Goal: Task Accomplishment & Management: Use online tool/utility

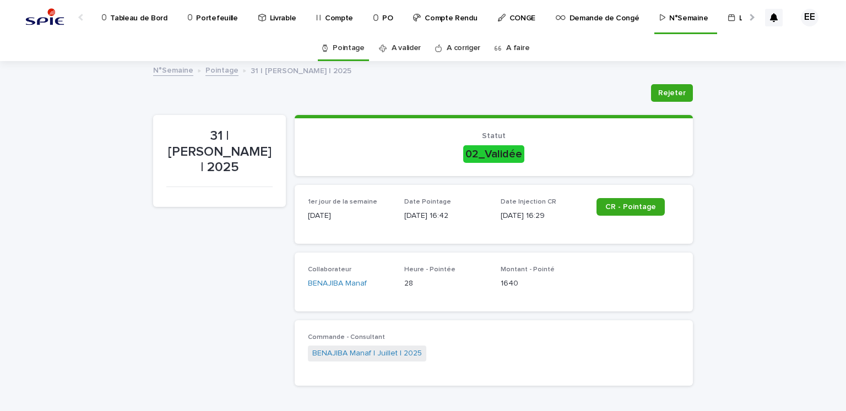
click at [213, 16] on p "Portefeuille" at bounding box center [216, 11] width 41 height 23
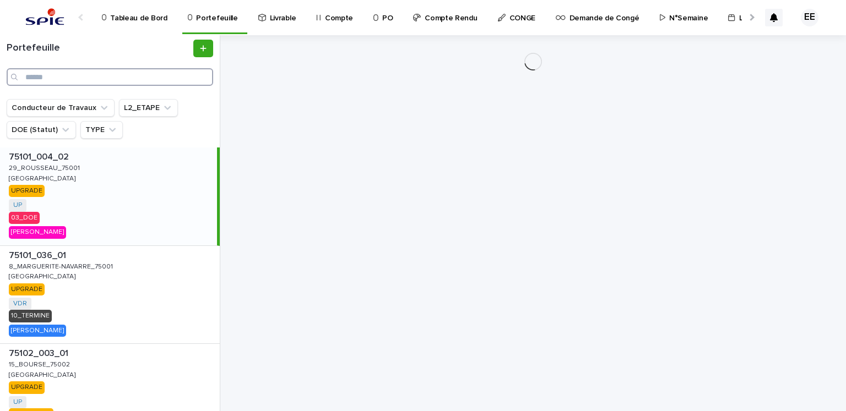
click at [152, 74] on input "Search" at bounding box center [110, 77] width 207 height 18
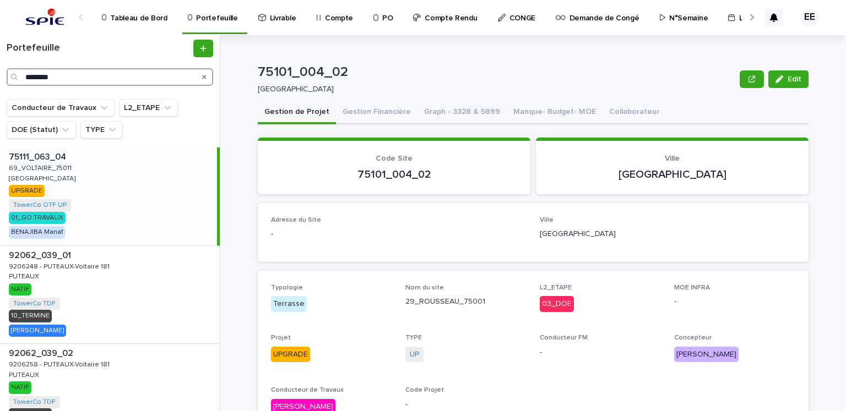
type input "********"
click at [113, 194] on div "75111_063_04 75111_063_04 69_VOLTAIRE_75011 69_VOLTAIRE_75011 PARIS PARIS UPGRA…" at bounding box center [108, 197] width 217 height 98
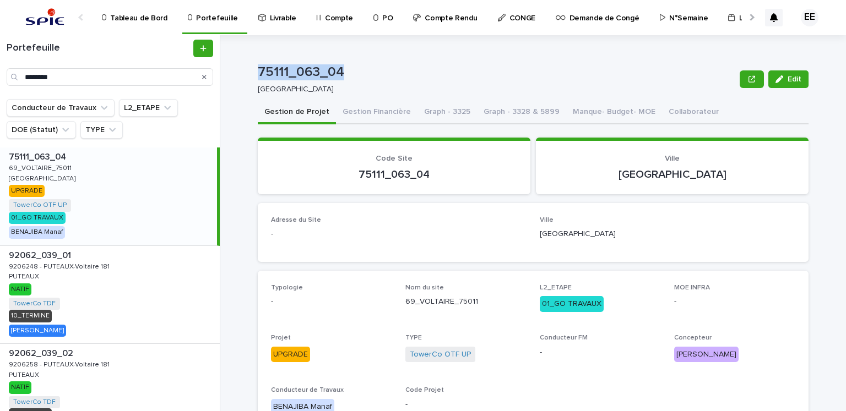
drag, startPoint x: 337, startPoint y: 70, endPoint x: 254, endPoint y: 69, distance: 82.6
click at [258, 69] on p "75111_063_04" at bounding box center [496, 72] width 477 height 16
copy p "75111_063_04"
click at [339, 77] on p "75111_063_04" at bounding box center [496, 72] width 477 height 16
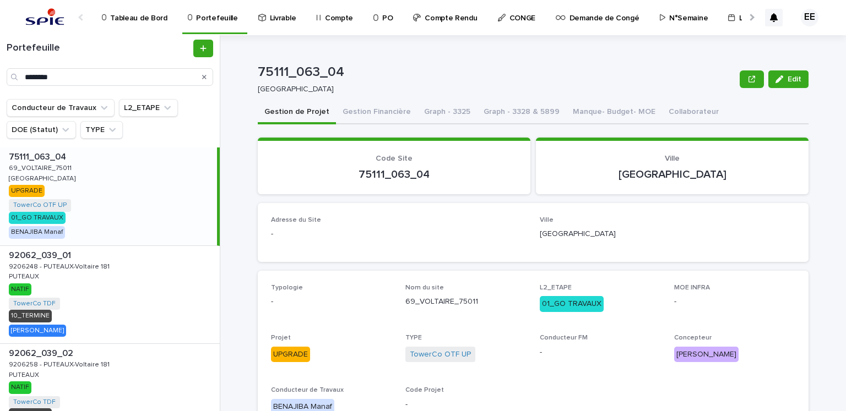
drag, startPoint x: 339, startPoint y: 77, endPoint x: 245, endPoint y: 71, distance: 94.9
click at [245, 71] on div "75111_063_04 Edit 75111_063_04 PARIS Edit Sorry, there was an error saving your…" at bounding box center [540, 223] width 612 height 376
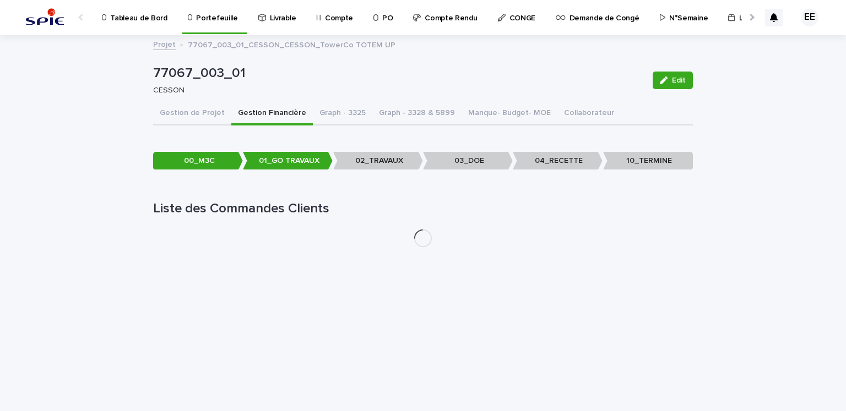
click at [209, 18] on p "Portefeuille" at bounding box center [216, 11] width 41 height 23
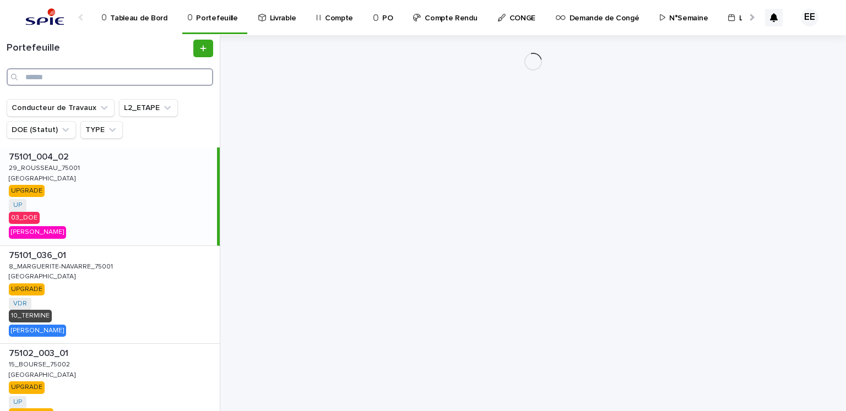
click at [79, 79] on input "Search" at bounding box center [110, 77] width 207 height 18
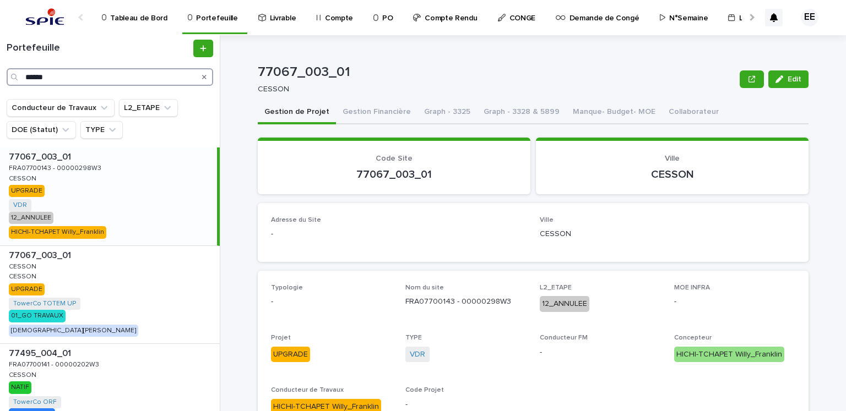
scroll to position [8, 0]
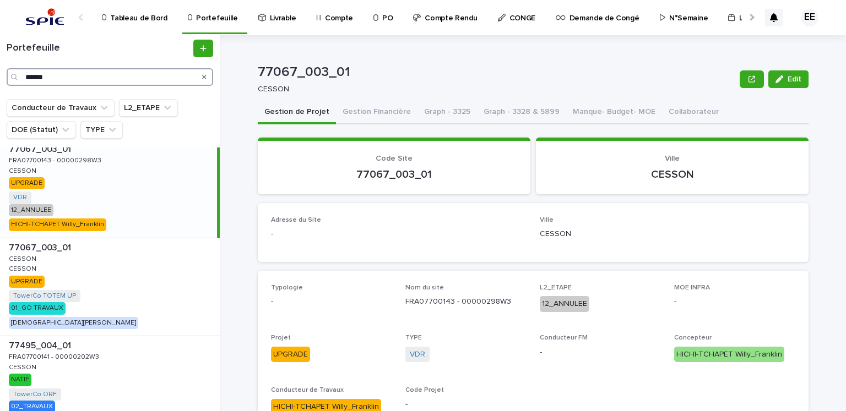
type input "******"
click at [141, 17] on p "Tableau de Bord" at bounding box center [138, 11] width 57 height 23
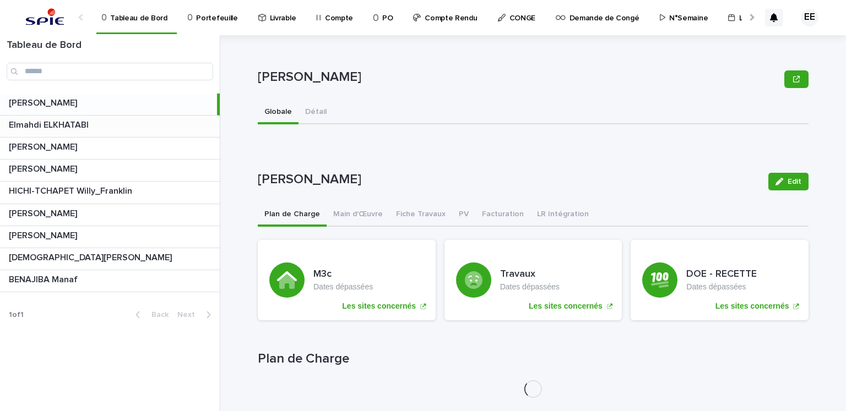
click at [155, 120] on p at bounding box center [112, 125] width 207 height 10
click at [353, 209] on button "Main d'Œuvre" at bounding box center [358, 215] width 63 height 23
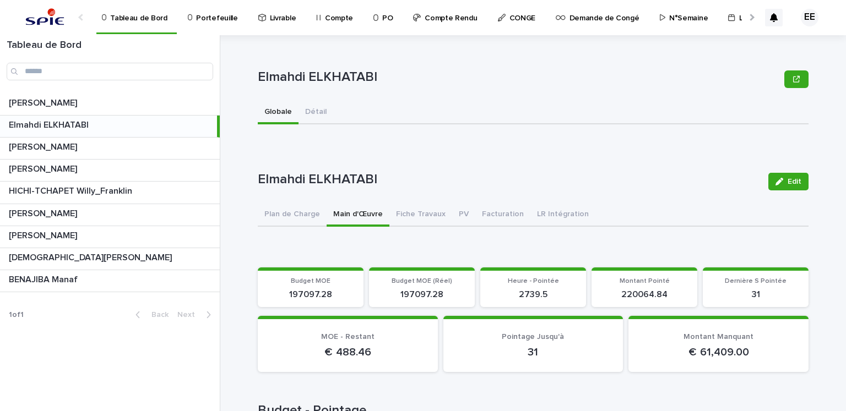
click at [353, 209] on button "Main d'Œuvre" at bounding box center [358, 215] width 63 height 23
click at [211, 18] on p "Portefeuille" at bounding box center [216, 11] width 41 height 23
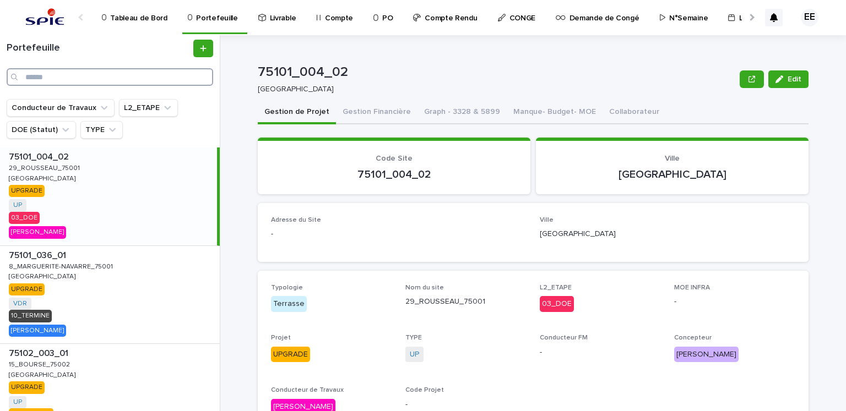
click at [167, 82] on input "Search" at bounding box center [110, 77] width 207 height 18
click at [193, 75] on input "Search" at bounding box center [110, 77] width 207 height 18
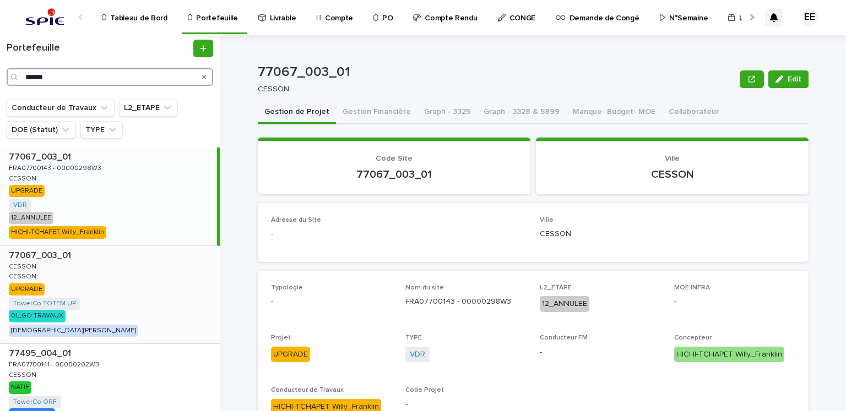
type input "******"
click at [156, 318] on div "77067_003_01 77067_003_01 [PERSON_NAME] CESSON UPGRADE TowerCo TOTEM UP + 0 01_…" at bounding box center [110, 295] width 220 height 98
click at [357, 109] on button "Gestion Financière" at bounding box center [377, 112] width 82 height 23
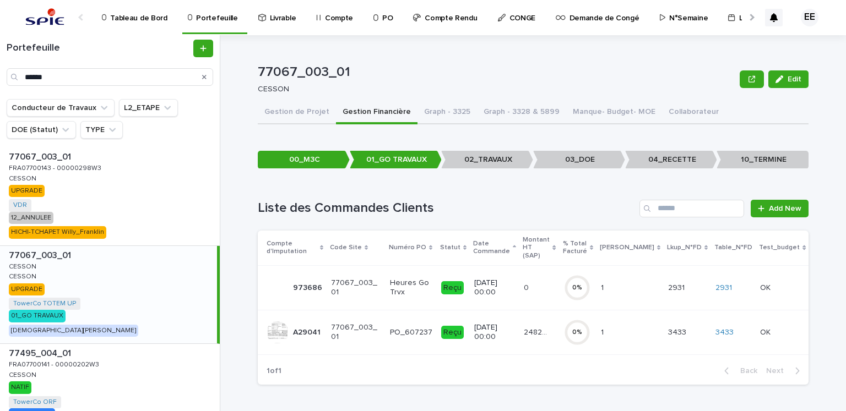
click at [536, 328] on p "24824.26" at bounding box center [537, 332] width 27 height 12
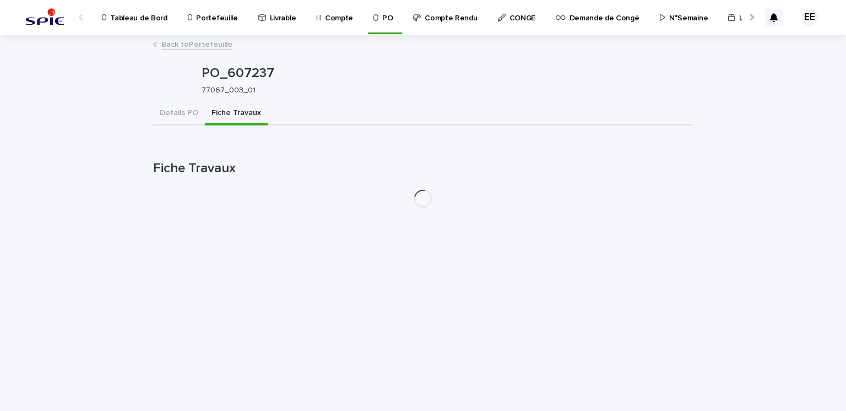
click at [222, 113] on button "Fiche Travaux" at bounding box center [236, 113] width 63 height 23
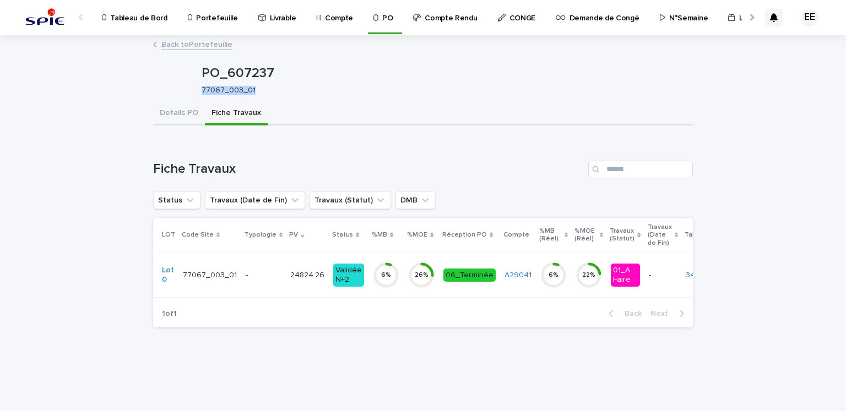
drag, startPoint x: 257, startPoint y: 89, endPoint x: 203, endPoint y: 89, distance: 54.0
click at [203, 89] on p "77067_003_01" at bounding box center [443, 90] width 482 height 9
copy p "77067_003_01"
click at [205, 18] on p "Portefeuille" at bounding box center [216, 11] width 41 height 23
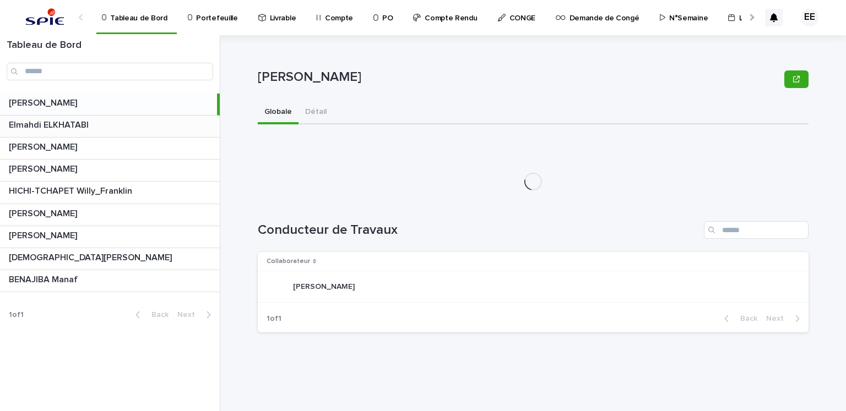
click at [159, 128] on p at bounding box center [112, 125] width 207 height 10
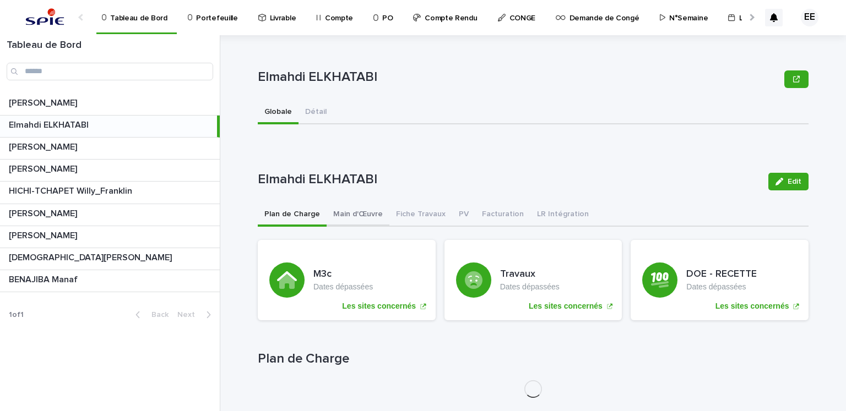
drag, startPoint x: 343, startPoint y: 229, endPoint x: 351, endPoint y: 215, distance: 16.8
click at [343, 210] on button "Main d'Œuvre" at bounding box center [358, 215] width 63 height 23
click at [351, 215] on button "Main d'Œuvre" at bounding box center [358, 215] width 63 height 23
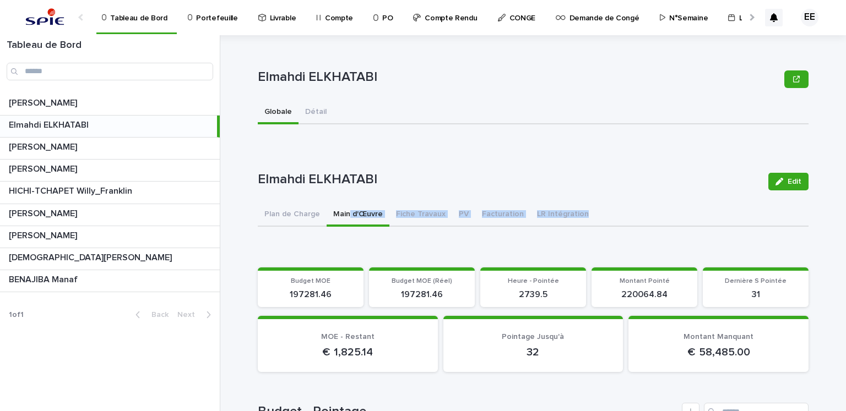
click at [677, 23] on link "N°Semaine" at bounding box center [686, 17] width 55 height 34
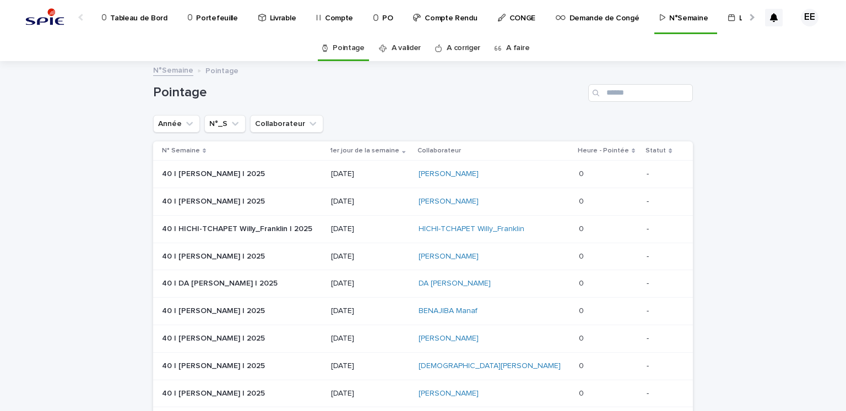
click at [515, 52] on link "A faire" at bounding box center [517, 48] width 23 height 26
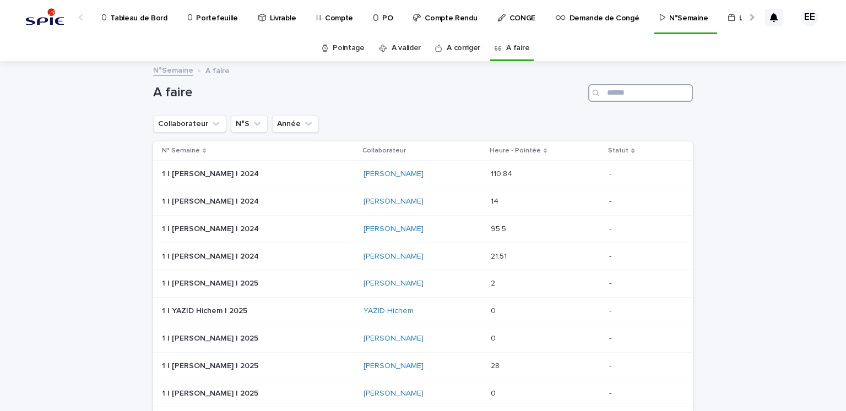
click at [610, 94] on input "Search" at bounding box center [640, 93] width 105 height 18
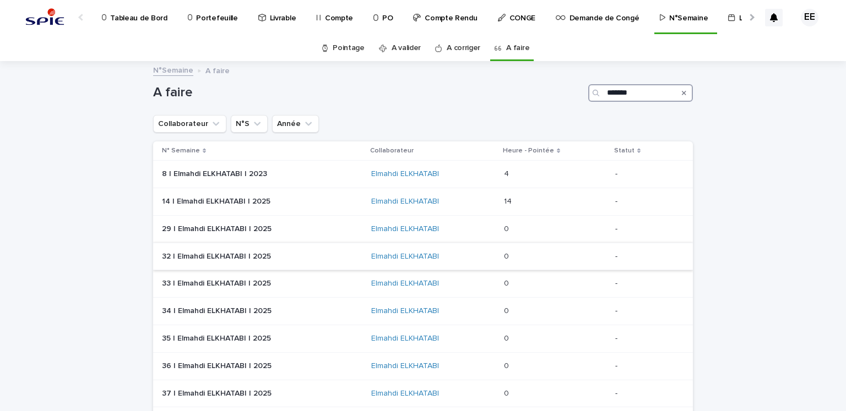
type input "*******"
click at [308, 261] on div "32 | Elmahdi ELKHATABI | 2025 32 | Elmahdi ELKHATABI | 2025" at bounding box center [262, 257] width 200 height 18
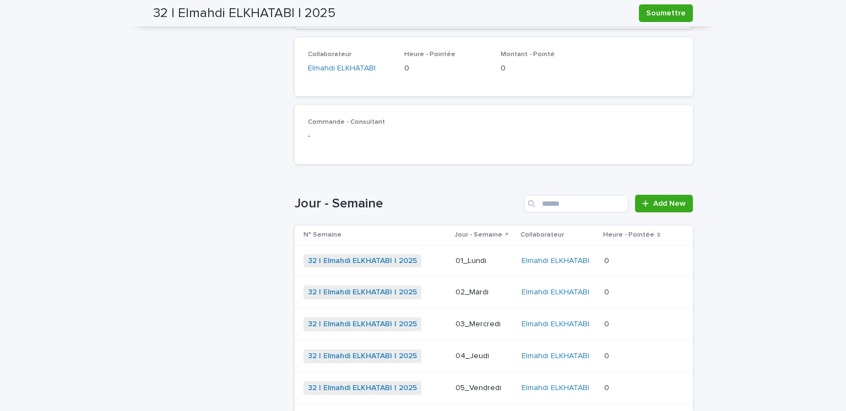
scroll to position [211, 0]
click at [458, 256] on p "01_Lundi" at bounding box center [483, 260] width 57 height 9
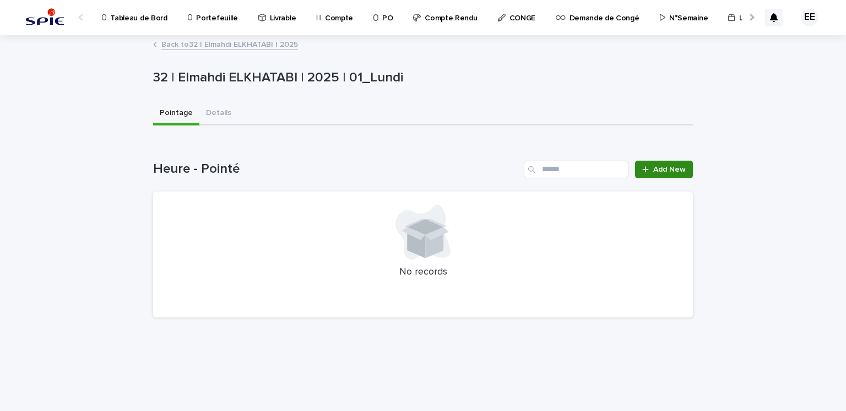
click at [644, 170] on icon at bounding box center [645, 170] width 7 height 8
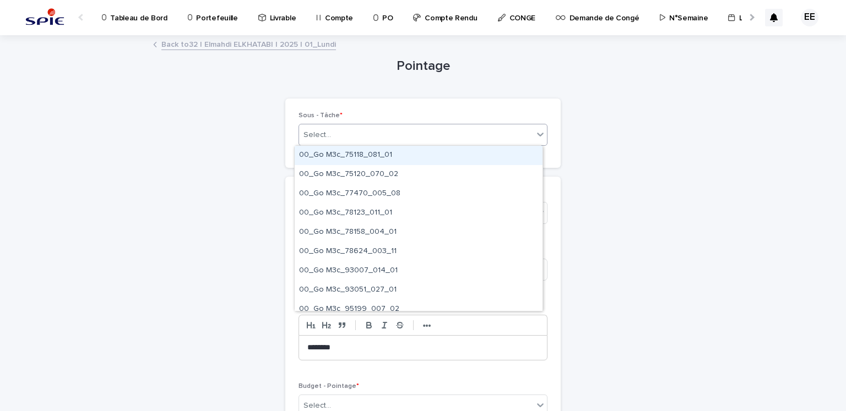
click at [370, 134] on div "Select..." at bounding box center [416, 135] width 234 height 18
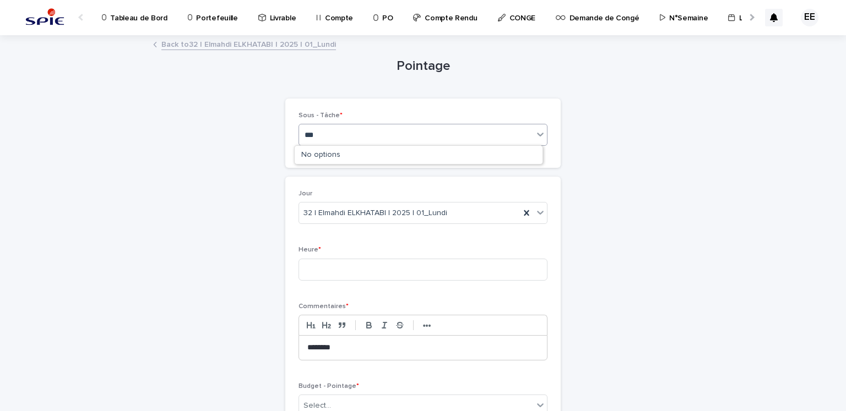
type input "****"
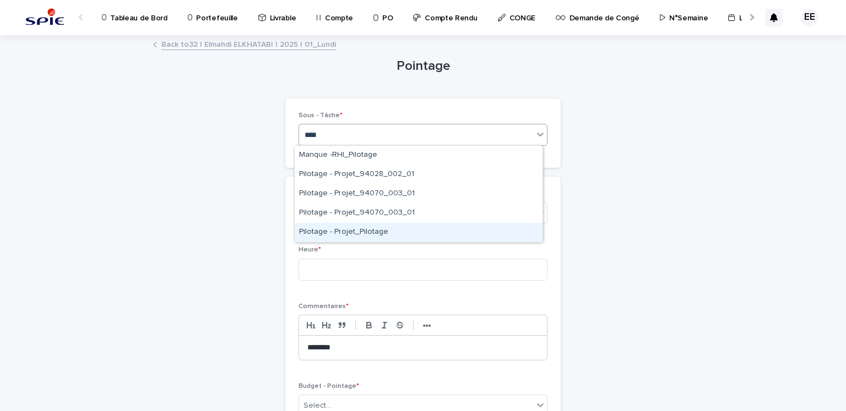
click at [350, 230] on div "Pilotage - Projet_Pilotage" at bounding box center [419, 232] width 248 height 19
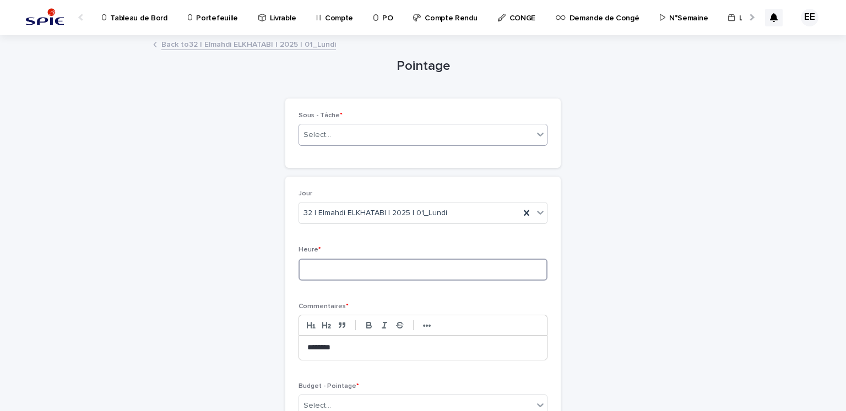
click at [345, 262] on input at bounding box center [422, 270] width 249 height 22
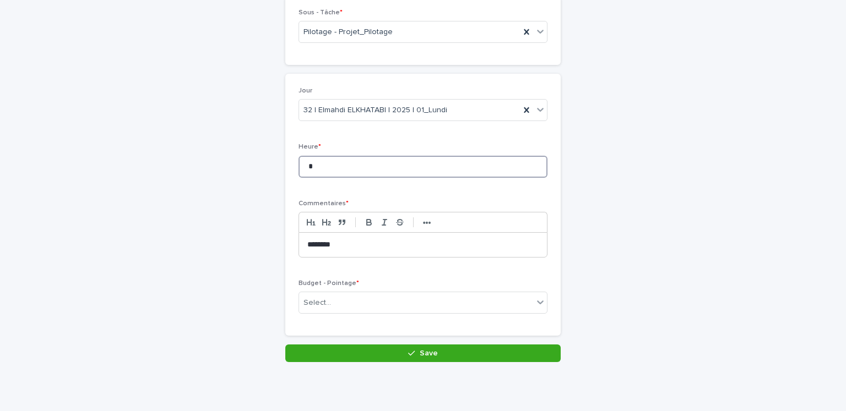
scroll to position [108, 0]
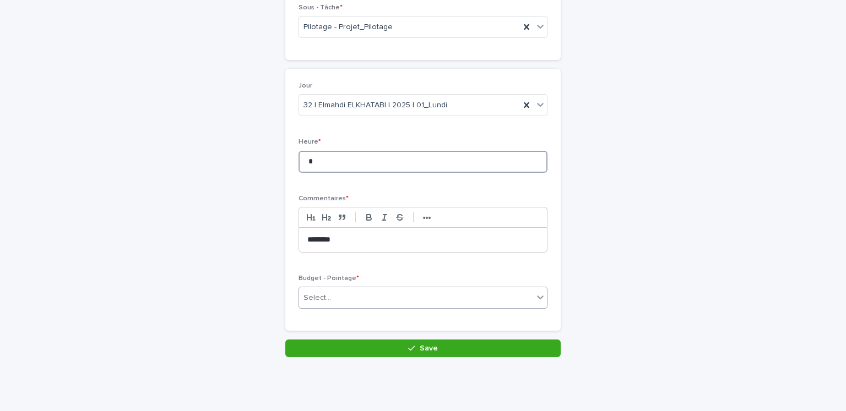
type input "*"
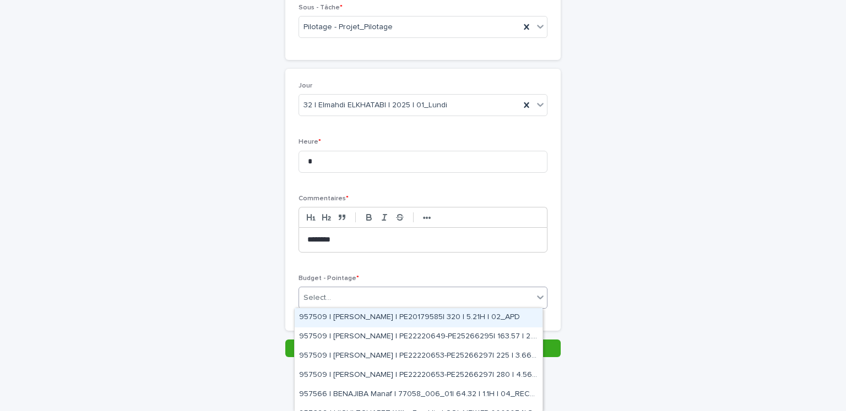
click at [379, 295] on div "Select..." at bounding box center [416, 298] width 234 height 18
type input "***"
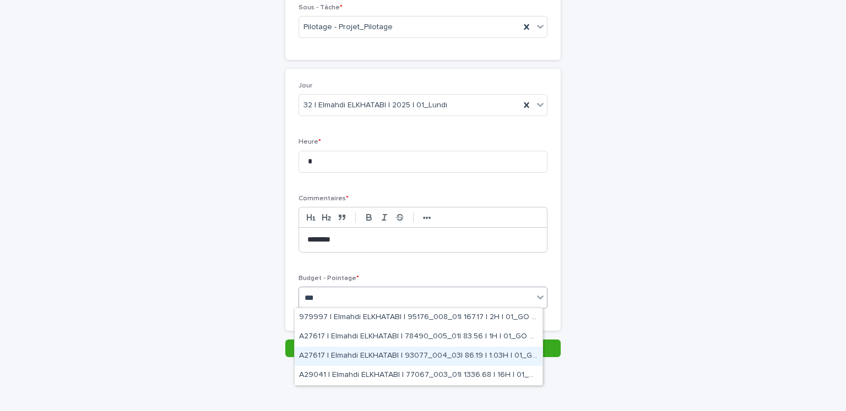
click at [403, 364] on div "A27617 | Elmahdi ELKHATABI | 93077_004_03| 86.19 | 1.03H | 01_GO TRAVAUX" at bounding box center [419, 356] width 248 height 19
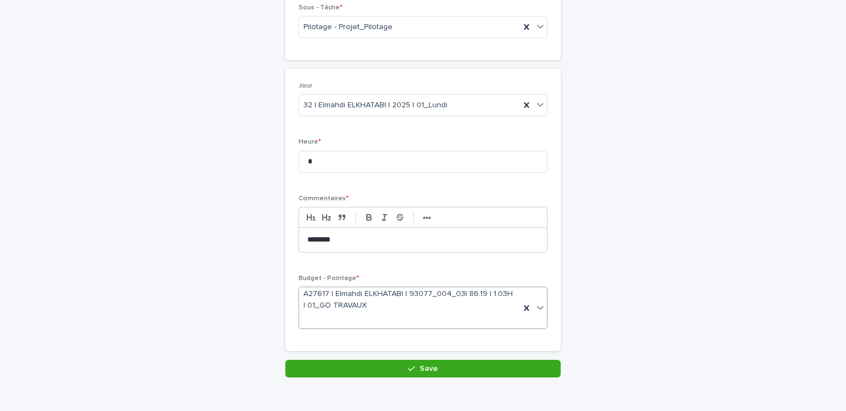
scroll to position [117, 0]
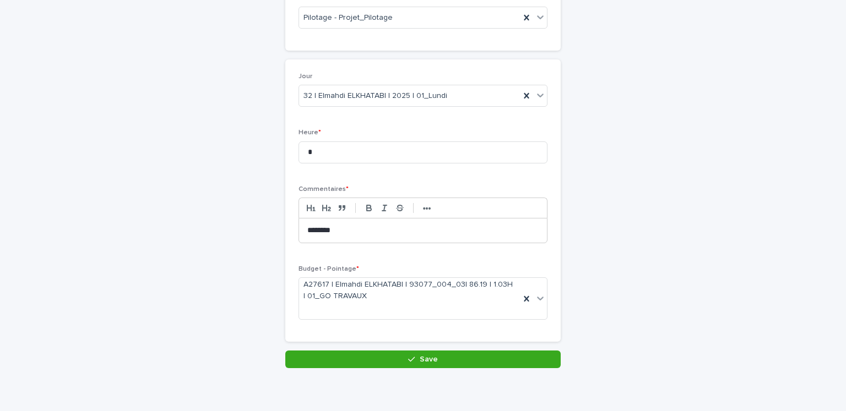
click at [403, 364] on button "Save" at bounding box center [422, 360] width 275 height 18
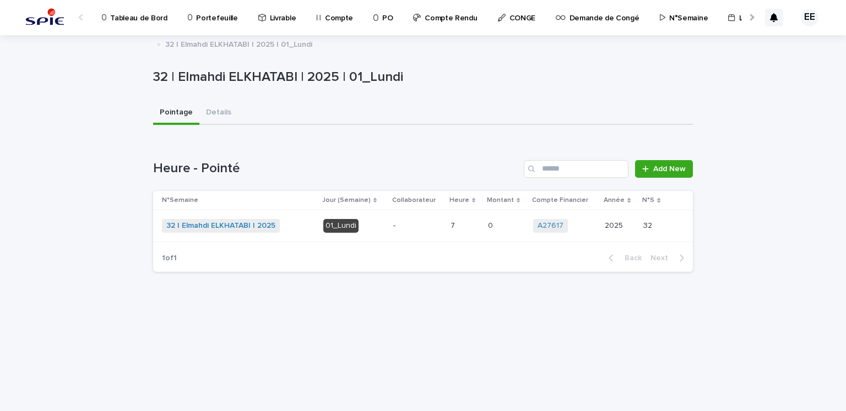
click at [423, 232] on div "-" at bounding box center [417, 226] width 48 height 18
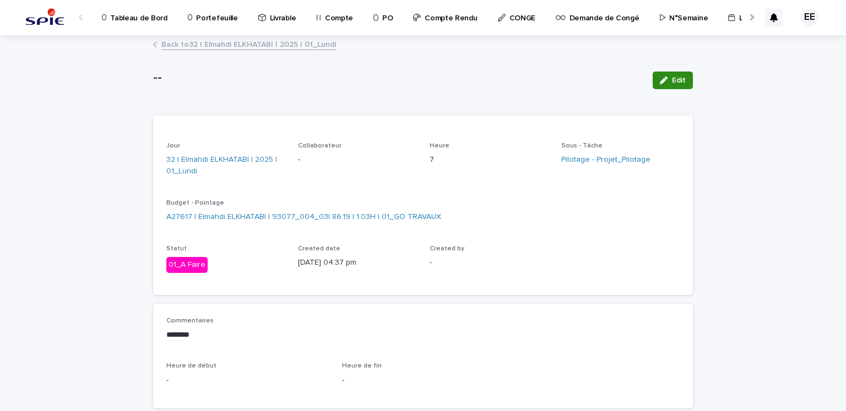
click at [672, 84] on button "Edit" at bounding box center [673, 81] width 40 height 18
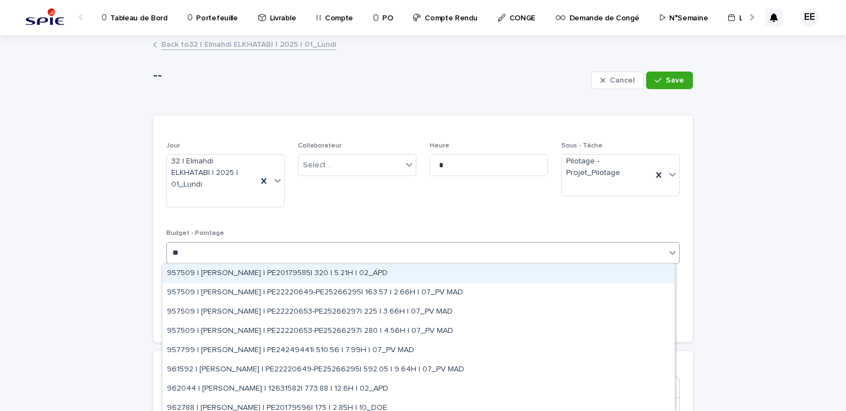
type input "***"
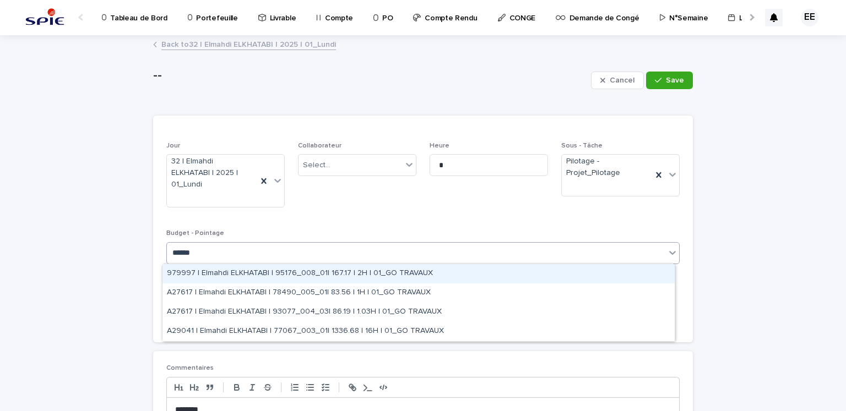
type input "*******"
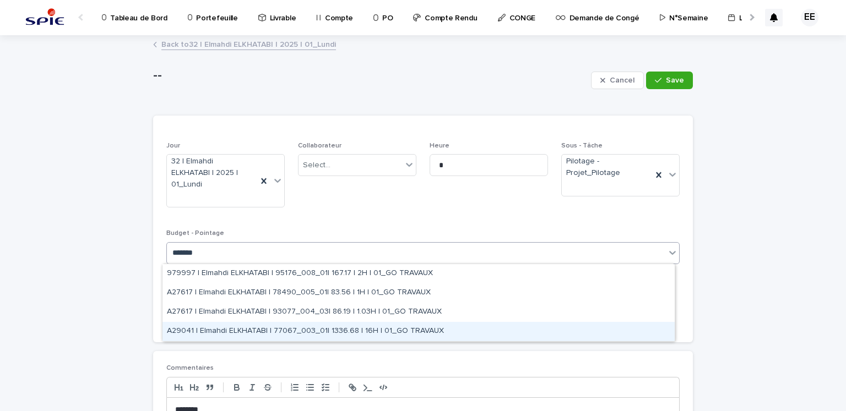
click at [414, 330] on div "A29041 | Elmahdi ELKHATABI | 77067_003_01| 1336.68 | 16H | 01_GO TRAVAUX" at bounding box center [418, 331] width 512 height 19
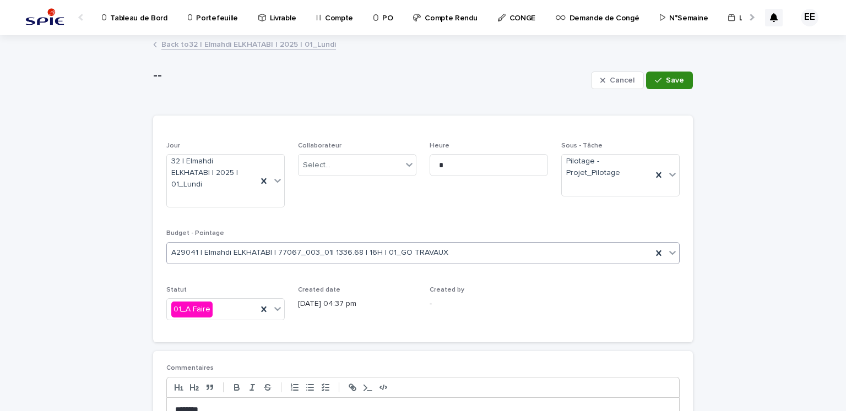
click at [674, 78] on span "Save" at bounding box center [675, 81] width 18 height 8
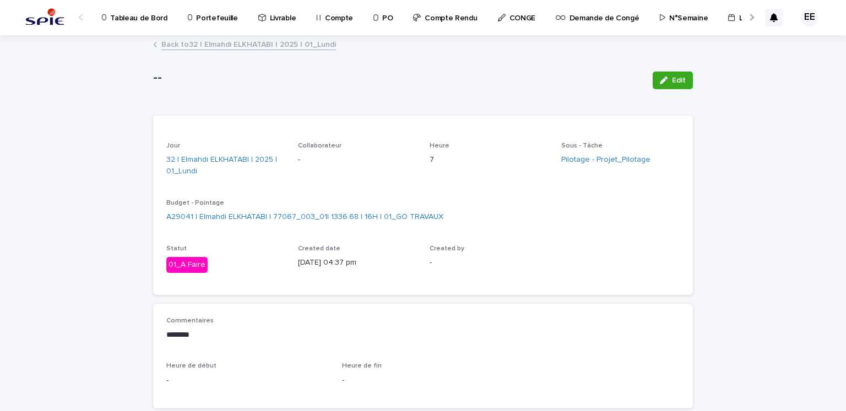
click at [275, 49] on link "Back to 32 | Elmahdi ELKHATABI | 2025 | 01_Lundi" at bounding box center [248, 43] width 175 height 13
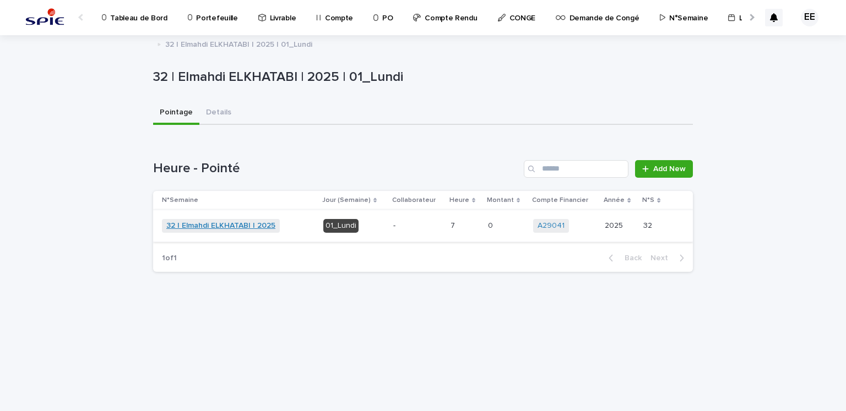
click at [257, 222] on link "32 | Elmahdi ELKHATABI | 2025" at bounding box center [220, 225] width 109 height 9
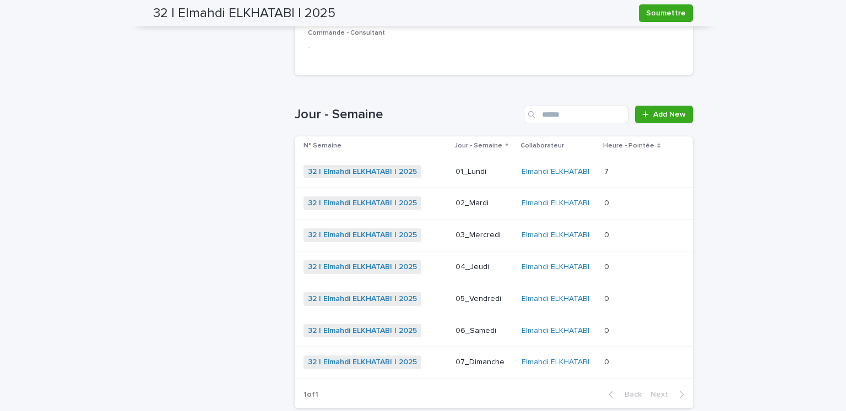
scroll to position [323, 0]
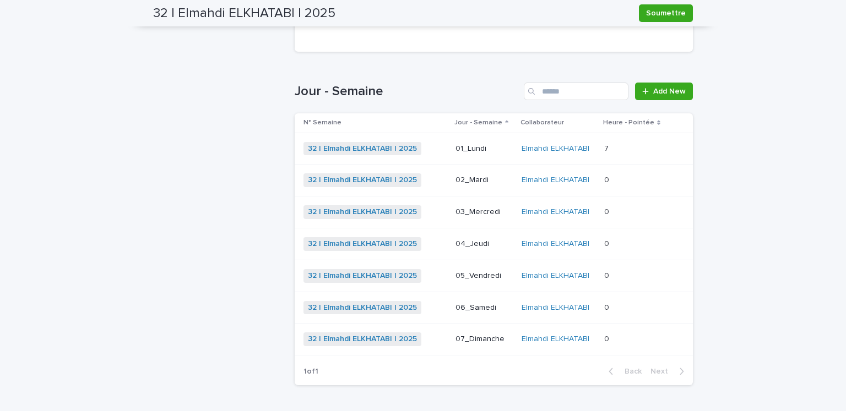
click at [488, 180] on p "02_Mardi" at bounding box center [483, 180] width 57 height 9
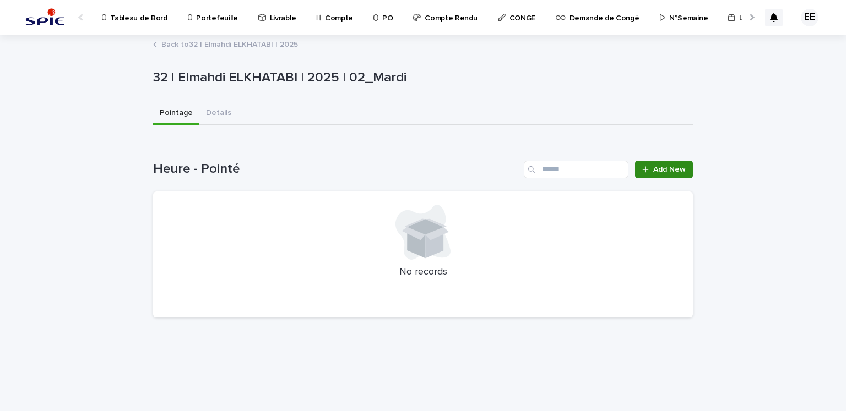
click at [676, 172] on span "Add New" at bounding box center [669, 170] width 32 height 8
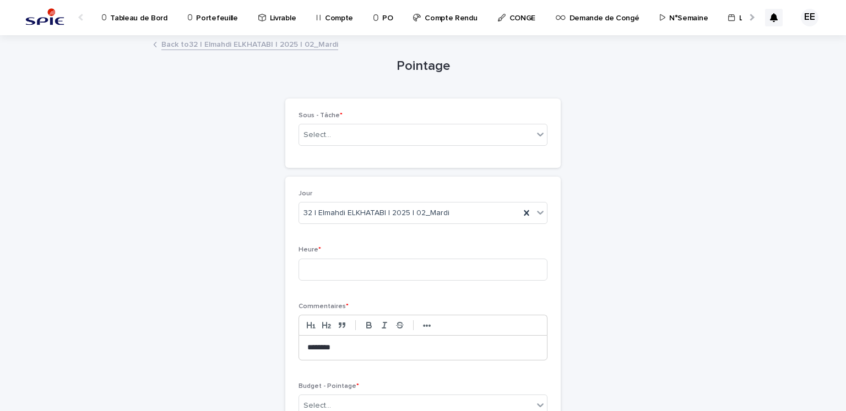
click at [386, 148] on div "Sous - Tâche * Select..." at bounding box center [422, 133] width 249 height 43
click at [380, 137] on div "Select..." at bounding box center [416, 135] width 234 height 18
type input "****"
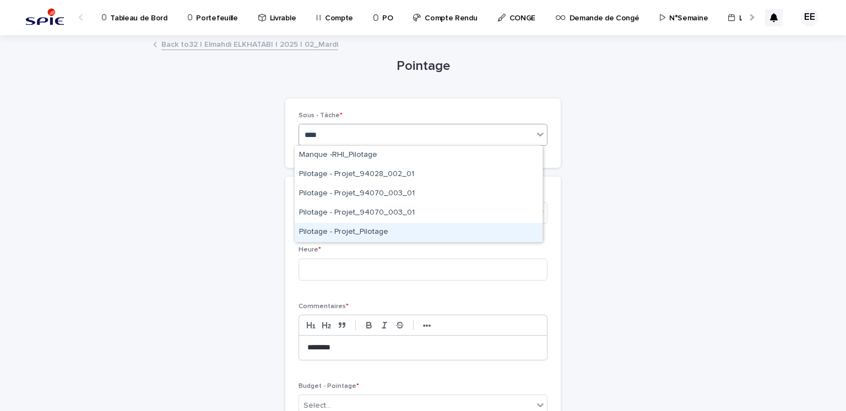
click at [366, 230] on div "Pilotage - Projet_Pilotage" at bounding box center [419, 232] width 248 height 19
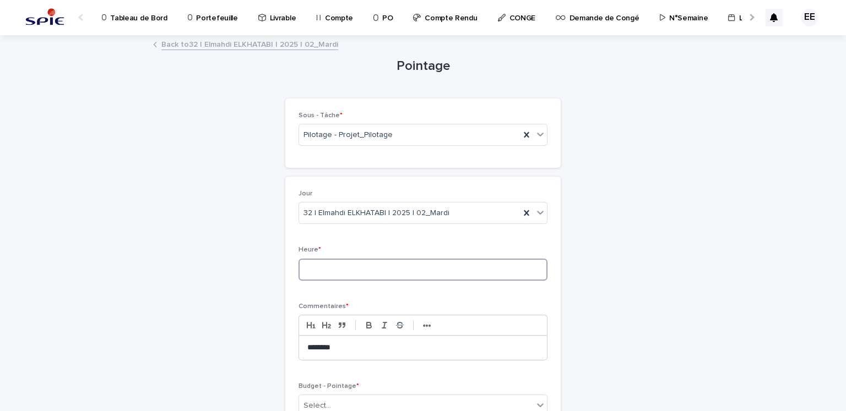
click at [356, 272] on input at bounding box center [422, 270] width 249 height 22
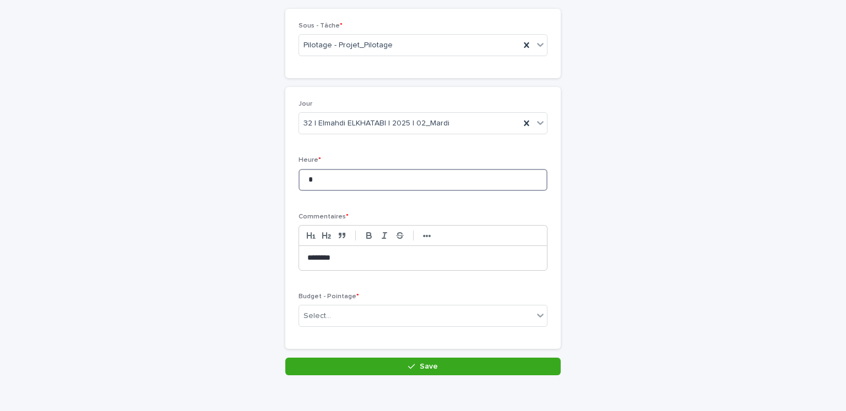
scroll to position [108, 0]
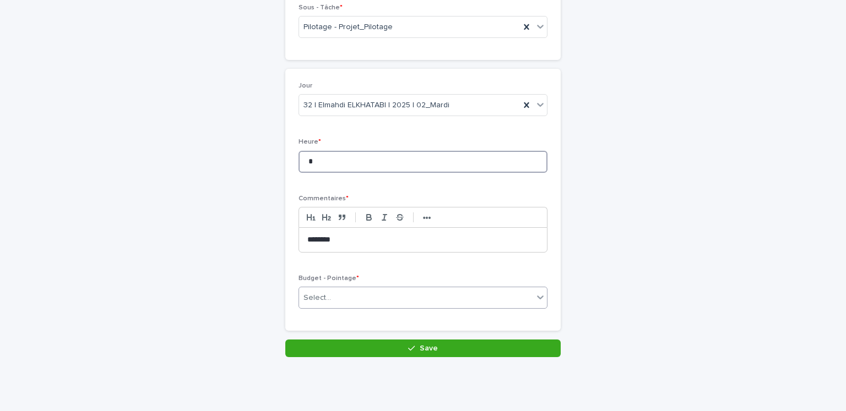
type input "*"
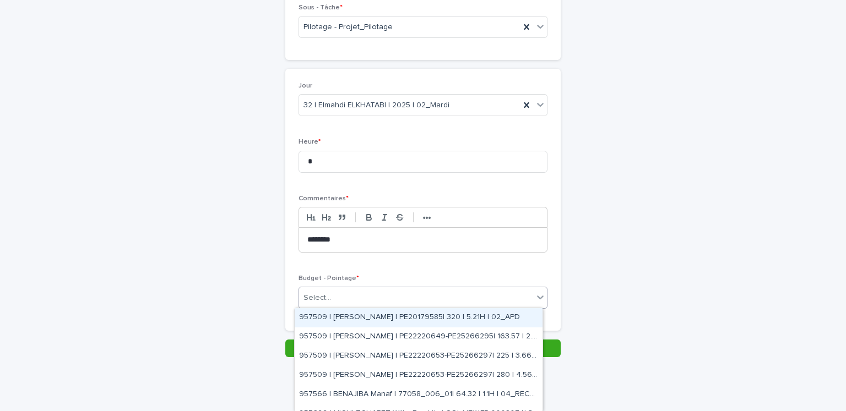
click at [347, 300] on div "Select..." at bounding box center [416, 298] width 234 height 18
type input "*****"
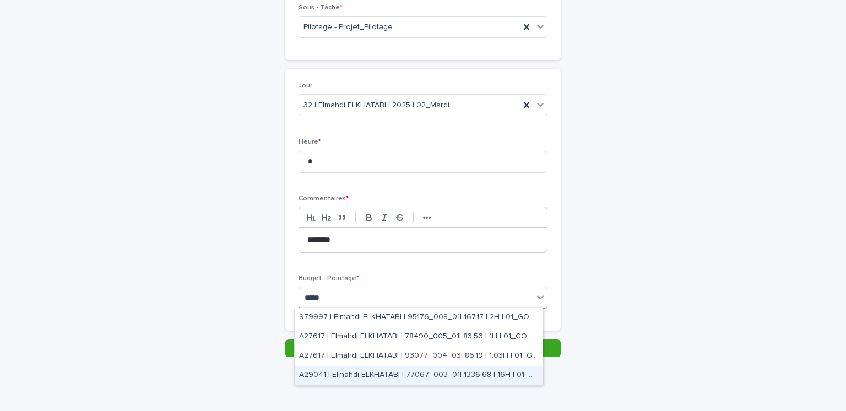
click at [386, 371] on div "A29041 | Elmahdi ELKHATABI | 77067_003_01| 1336.68 | 16H | 01_GO TRAVAUX" at bounding box center [419, 375] width 248 height 19
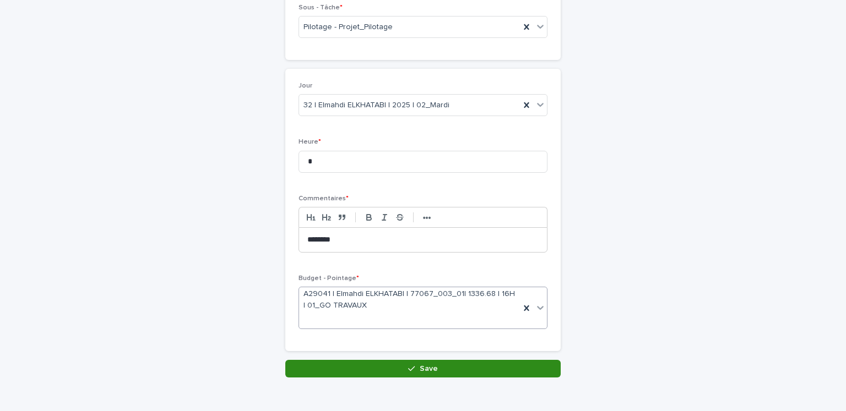
scroll to position [117, 0]
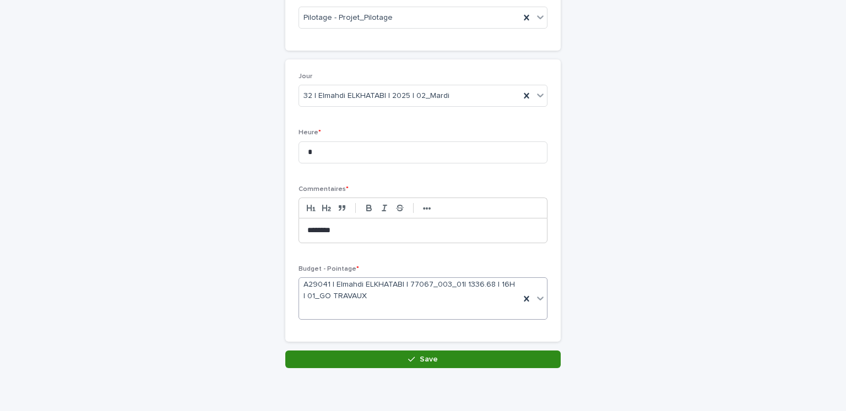
click at [376, 357] on button "Save" at bounding box center [422, 360] width 275 height 18
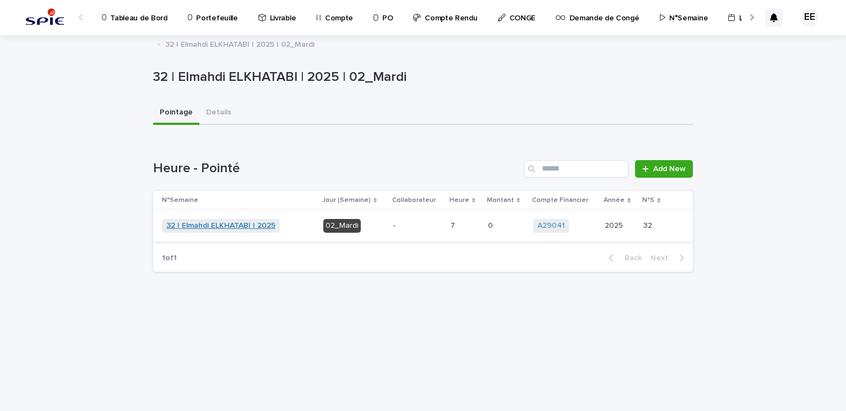
click at [236, 222] on link "32 | Elmahdi ELKHATABI | 2025" at bounding box center [220, 225] width 109 height 9
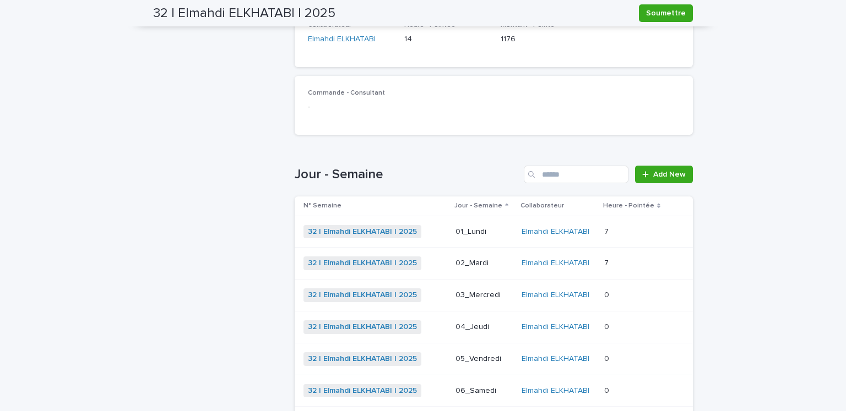
scroll to position [253, 0]
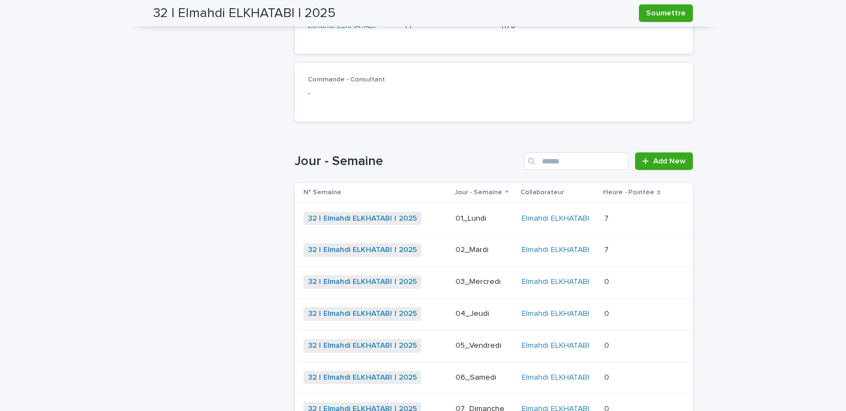
click at [464, 284] on p "03_Mercredi" at bounding box center [483, 282] width 57 height 9
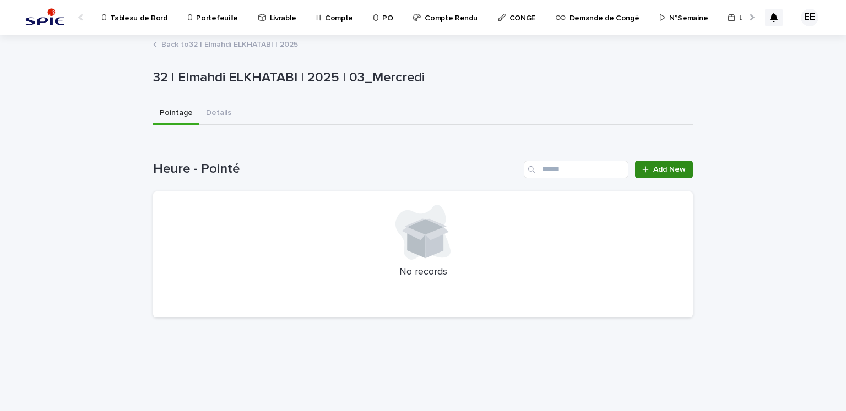
click at [641, 172] on link "Add New" at bounding box center [664, 170] width 58 height 18
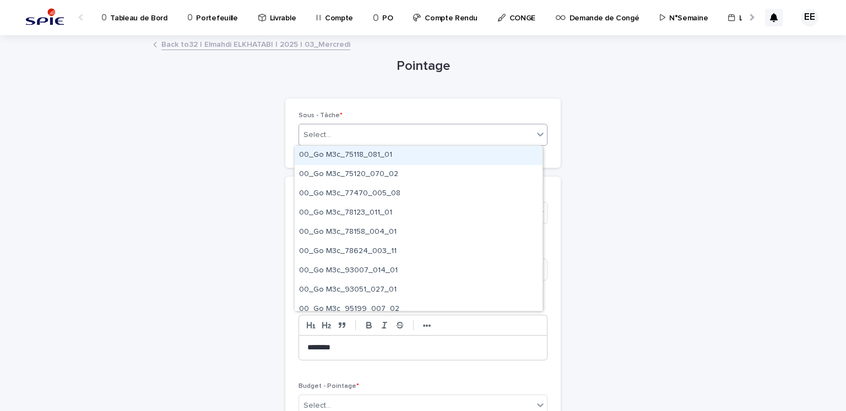
click at [367, 137] on div "Select..." at bounding box center [416, 135] width 234 height 18
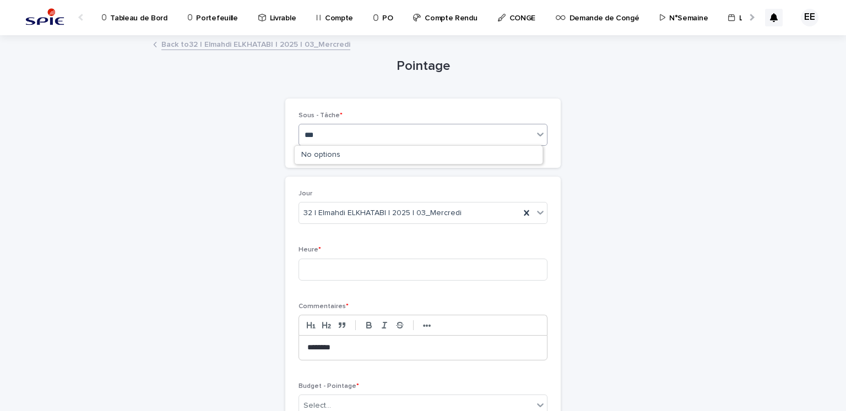
type input "****"
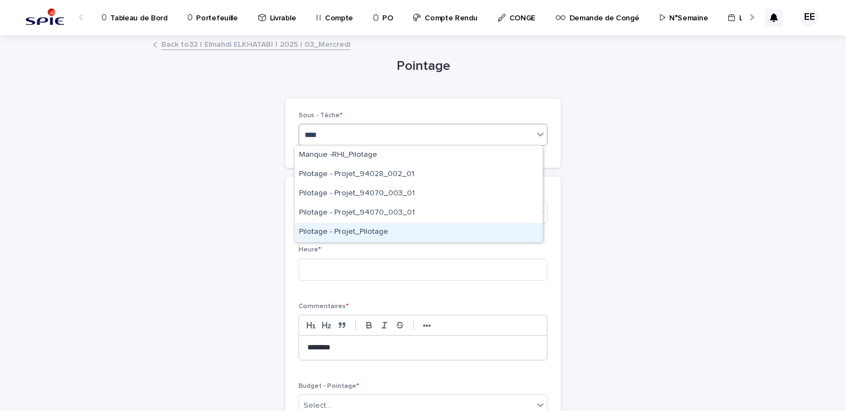
click at [354, 226] on div "Pilotage - Projet_Pilotage" at bounding box center [419, 232] width 248 height 19
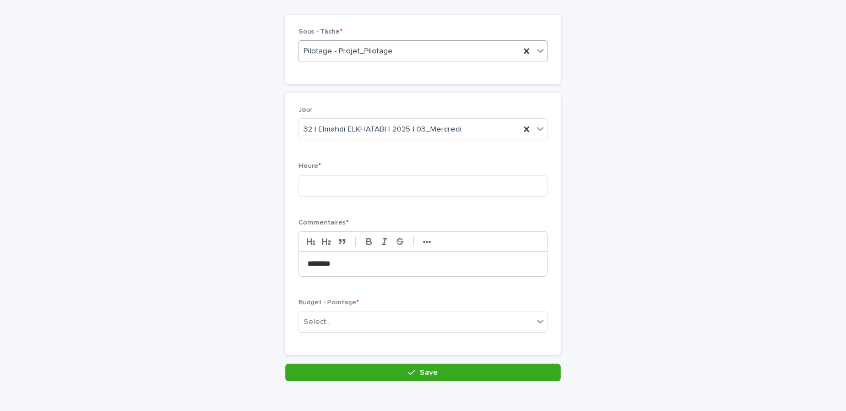
scroll to position [108, 0]
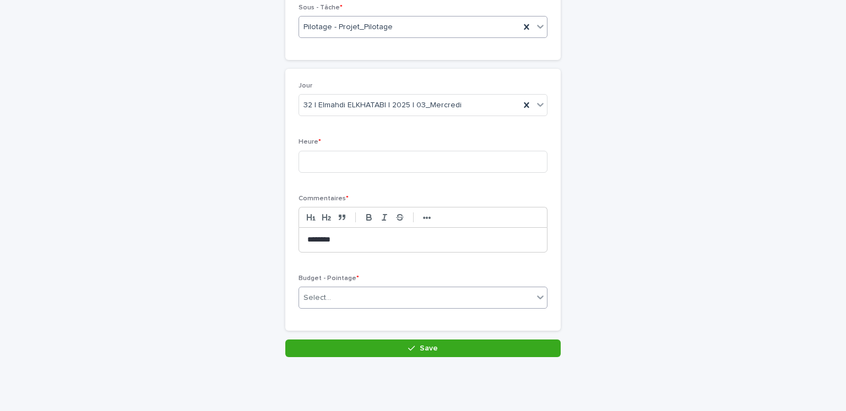
click at [392, 301] on div "Select..." at bounding box center [416, 298] width 234 height 18
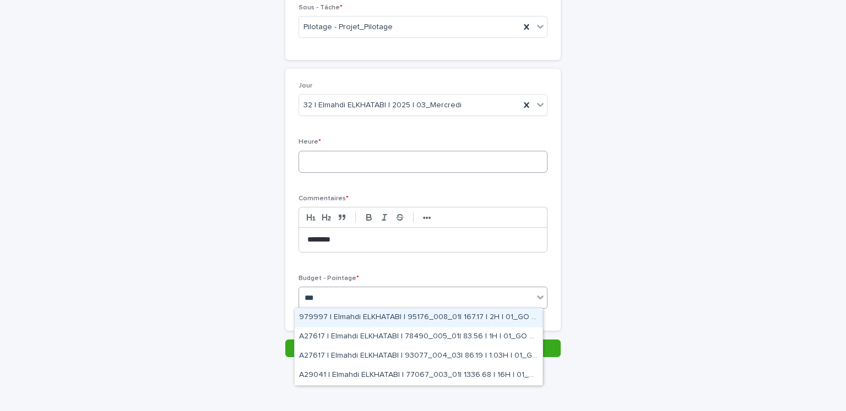
type input "***"
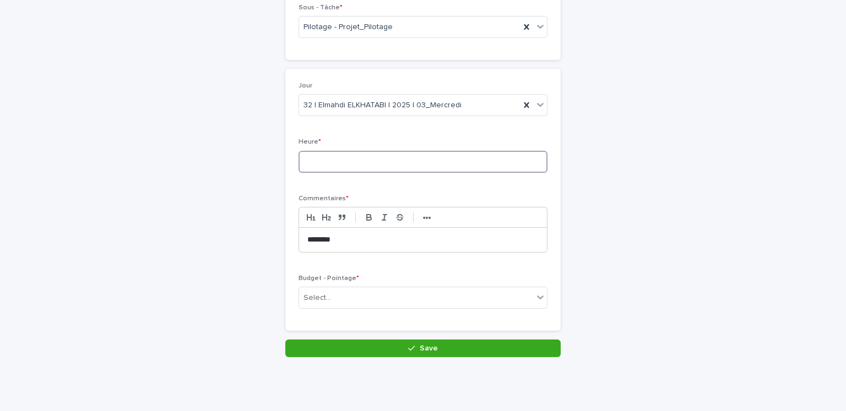
click at [332, 154] on input at bounding box center [422, 162] width 249 height 22
type input "*"
click at [341, 296] on div "Select..." at bounding box center [405, 298] width 212 height 18
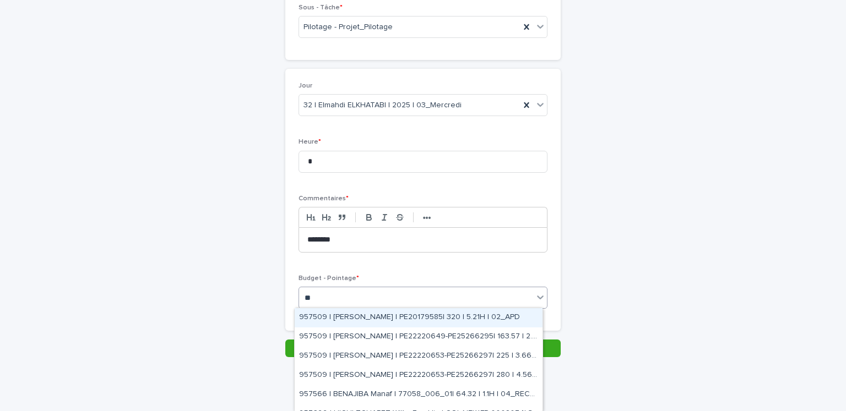
type input "***"
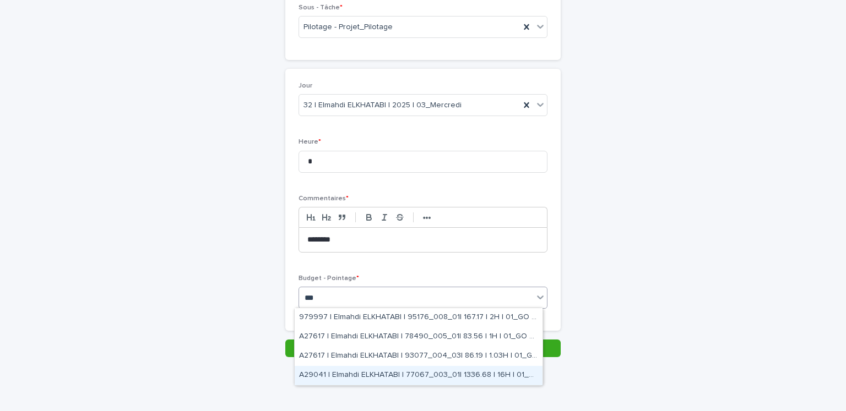
click at [382, 379] on div "A29041 | Elmahdi ELKHATABI | 77067_003_01| 1336.68 | 16H | 01_GO TRAVAUX" at bounding box center [419, 375] width 248 height 19
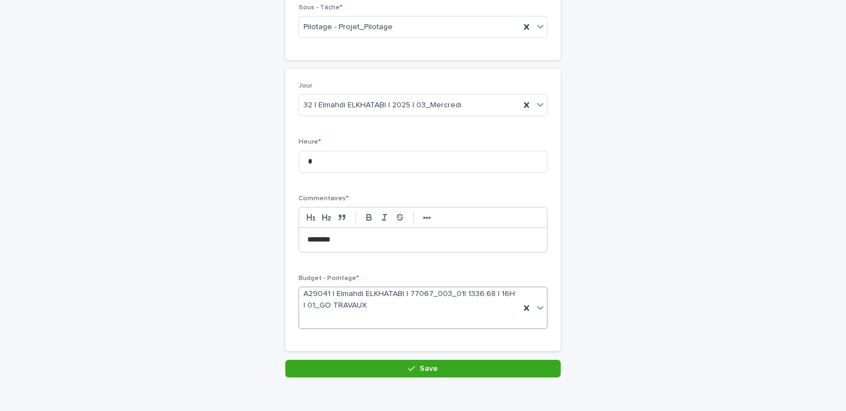
scroll to position [117, 0]
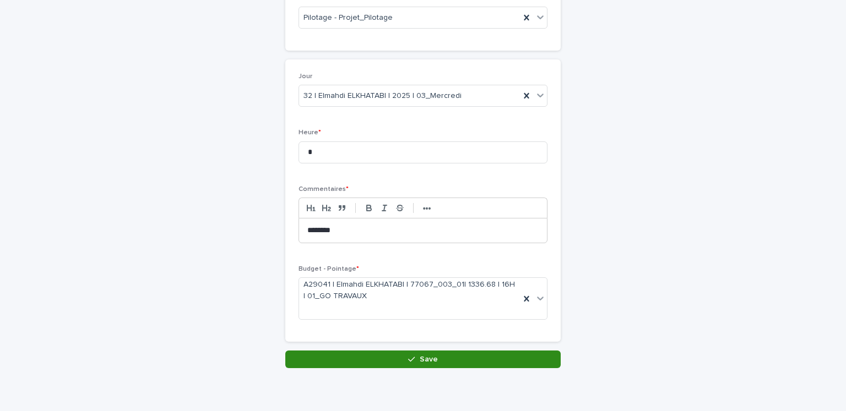
click at [381, 362] on button "Save" at bounding box center [422, 360] width 275 height 18
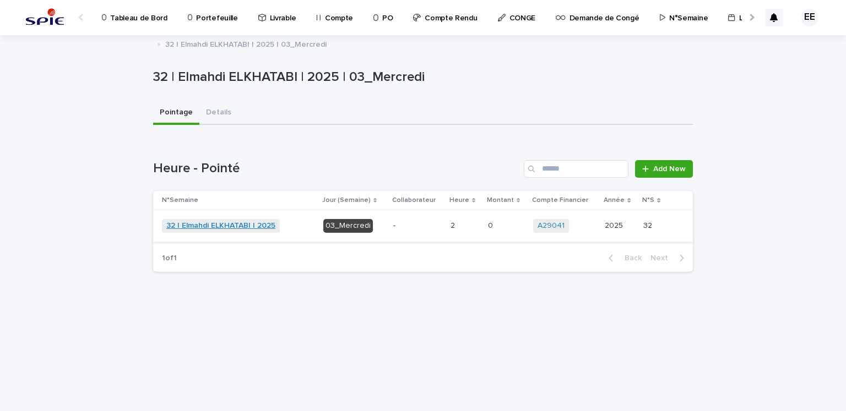
click at [222, 221] on link "32 | Elmahdi ELKHATABI | 2025" at bounding box center [220, 225] width 109 height 9
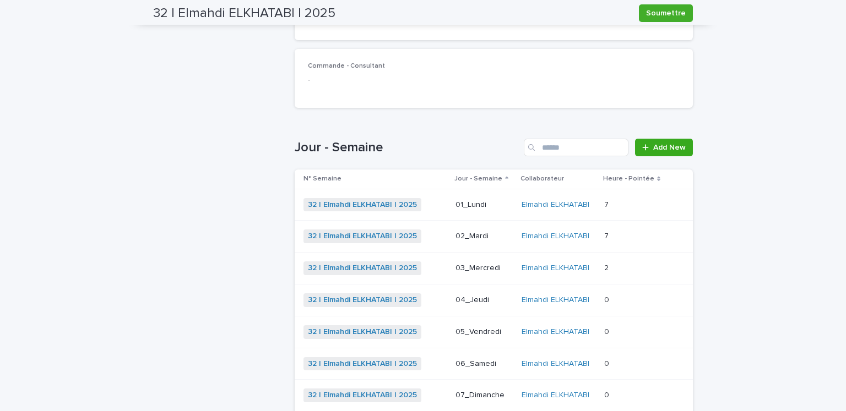
scroll to position [287, 0]
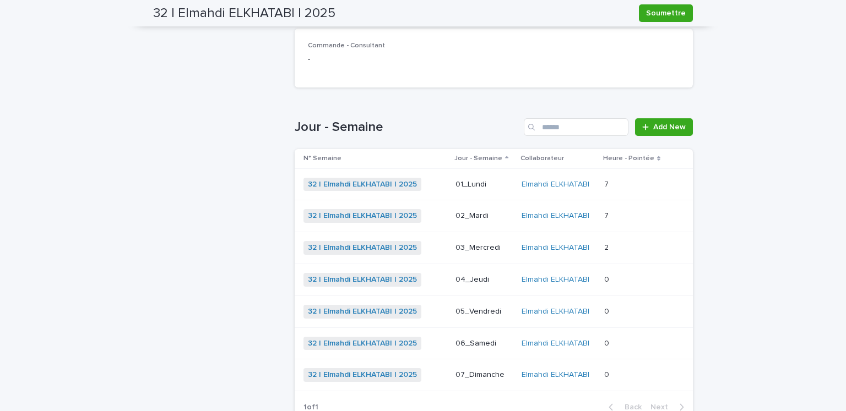
click at [500, 247] on p "03_Mercredi" at bounding box center [483, 247] width 57 height 9
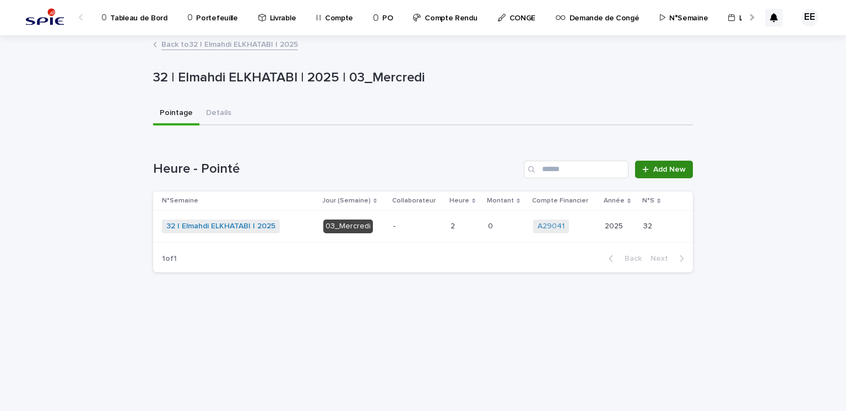
click at [679, 166] on span "Add New" at bounding box center [669, 170] width 32 height 8
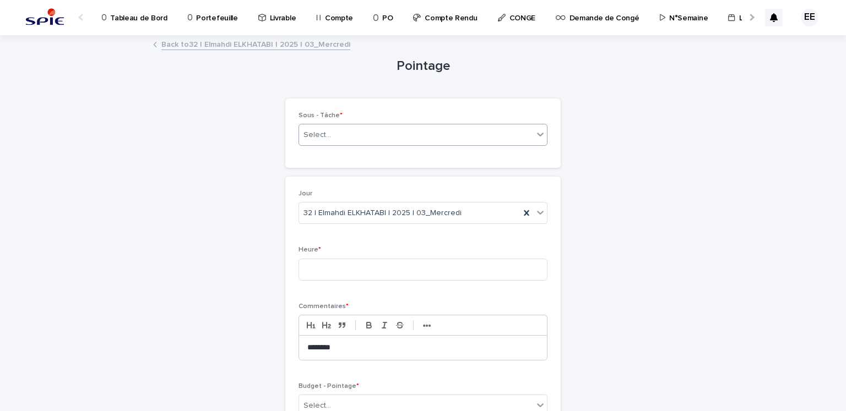
click at [392, 140] on div "Select..." at bounding box center [416, 135] width 234 height 18
type input "******"
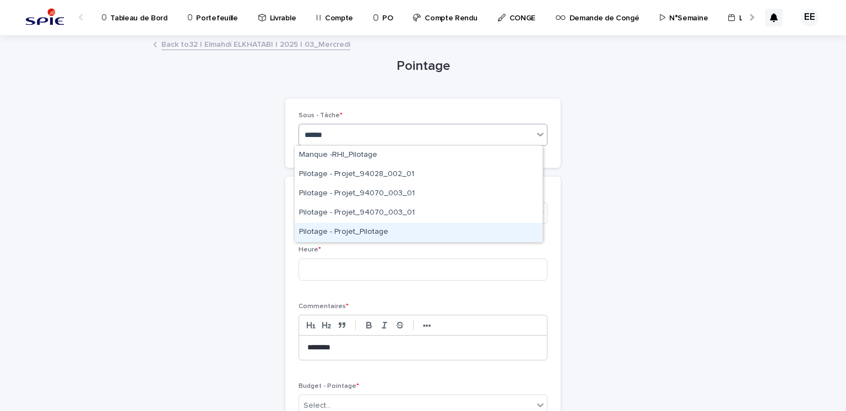
click at [359, 230] on div "Pilotage - Projet_Pilotage" at bounding box center [419, 232] width 248 height 19
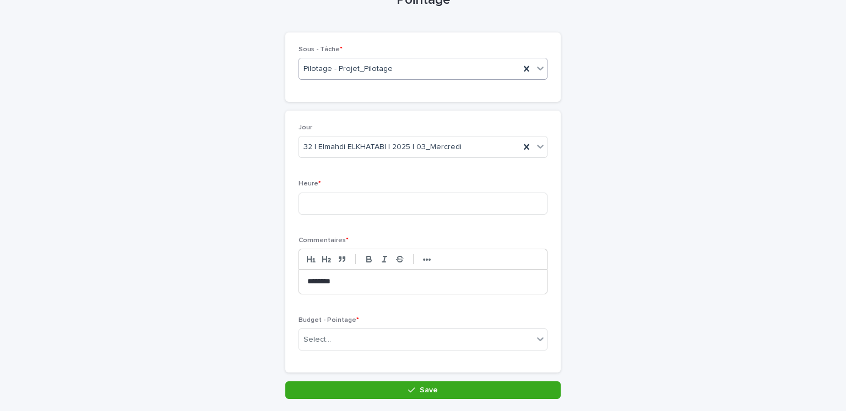
scroll to position [108, 0]
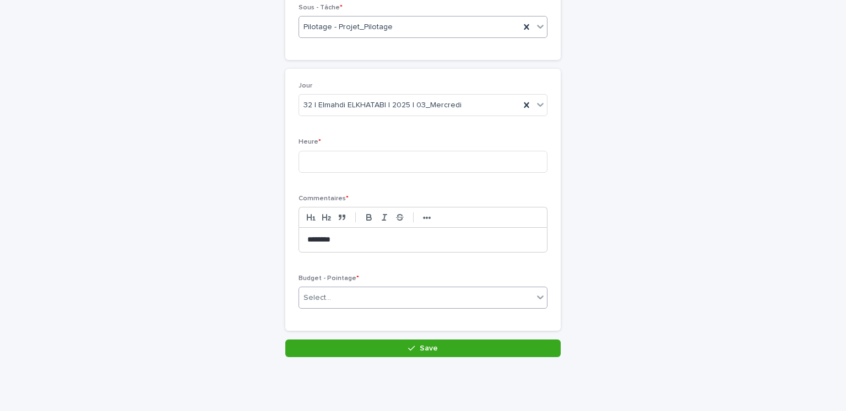
click at [316, 295] on div "Select..." at bounding box center [317, 298] width 28 height 12
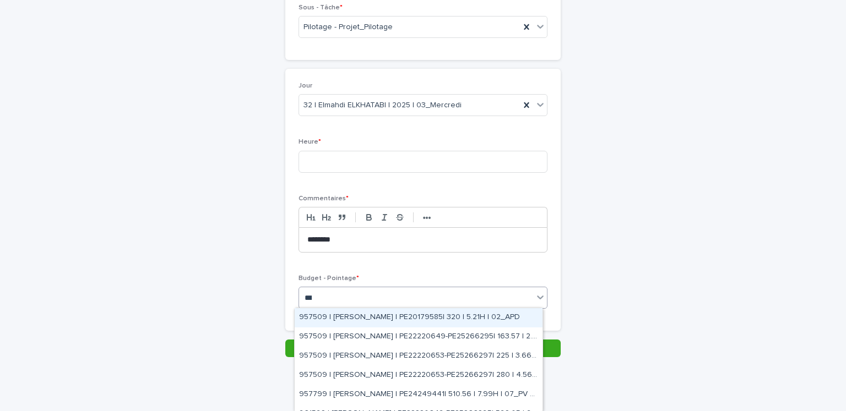
type input "****"
click at [350, 317] on div "979997 | Elmahdi ELKHATABI | 95176_008_01| 167.17 | 2H | 01_GO TRAVAUX" at bounding box center [419, 317] width 248 height 19
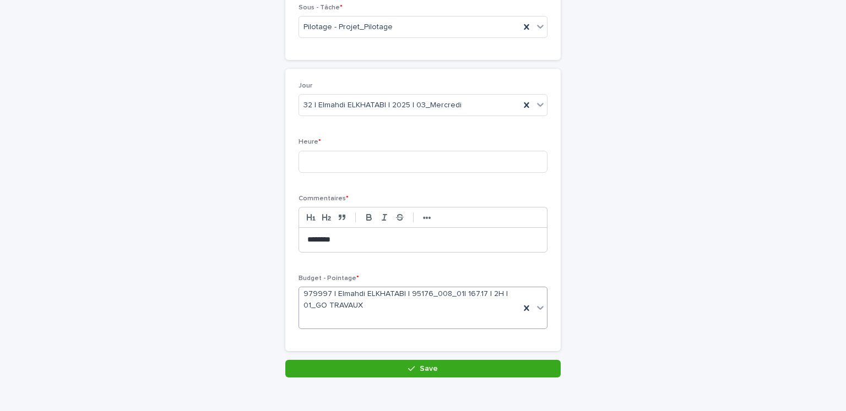
scroll to position [117, 0]
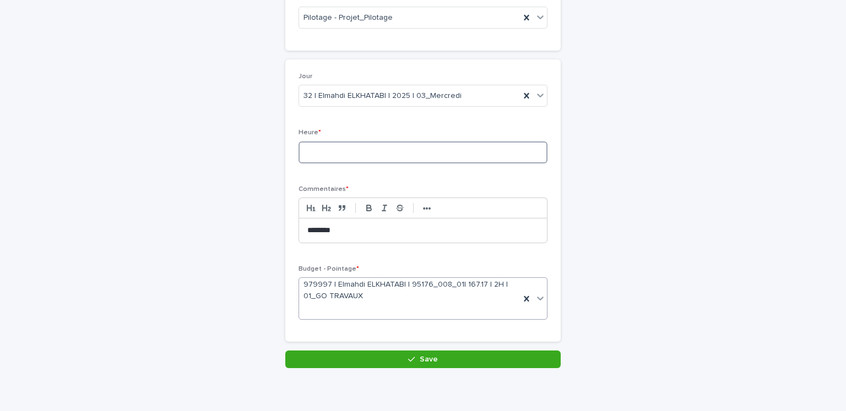
click at [332, 157] on input at bounding box center [422, 153] width 249 height 22
type input "*"
click at [332, 360] on button "Save" at bounding box center [422, 360] width 275 height 18
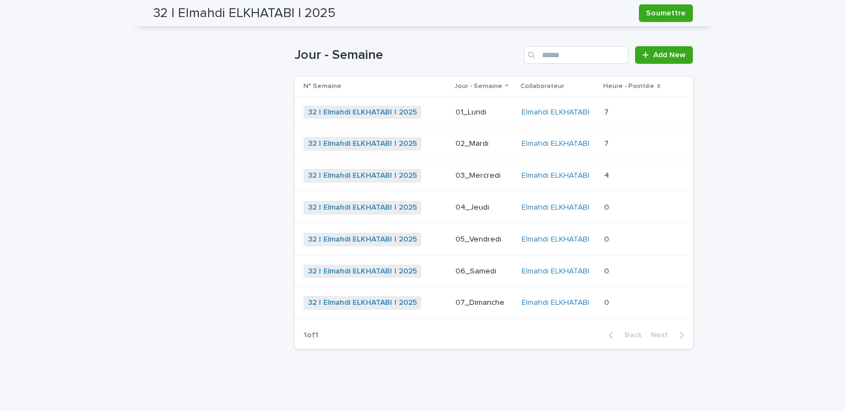
scroll to position [294, 0]
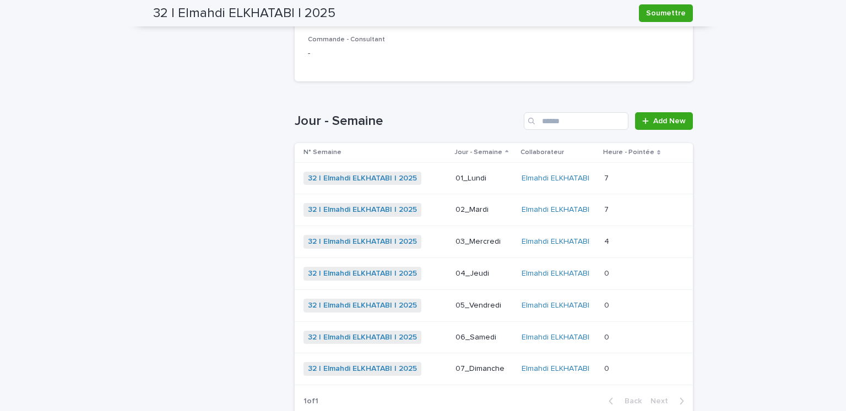
click at [473, 243] on p "03_Mercredi" at bounding box center [483, 241] width 57 height 9
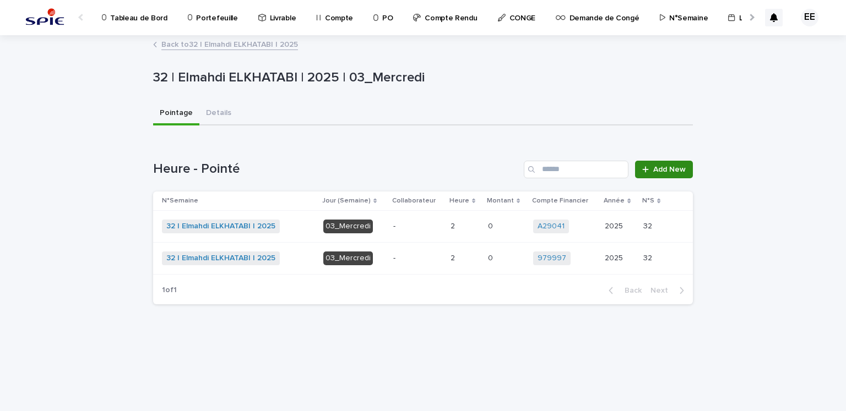
click at [656, 176] on link "Add New" at bounding box center [664, 170] width 58 height 18
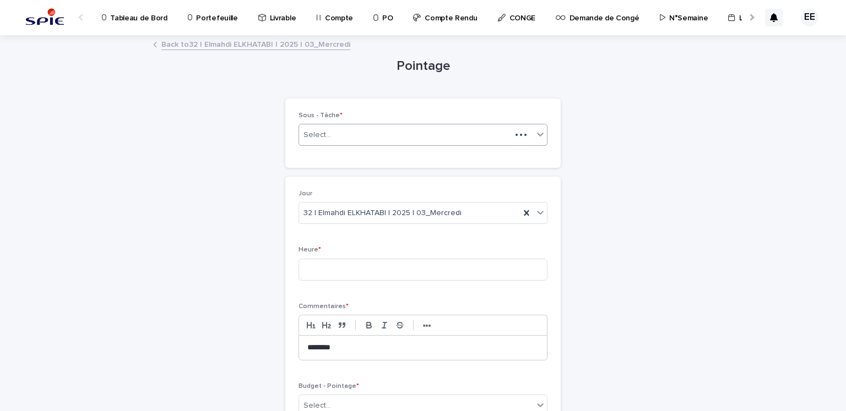
click at [390, 133] on div "Select..." at bounding box center [405, 135] width 212 height 18
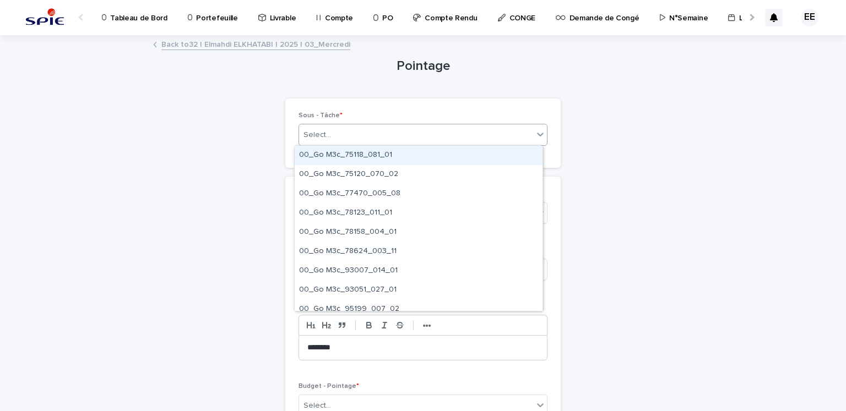
click at [390, 133] on div "Select..." at bounding box center [416, 135] width 234 height 18
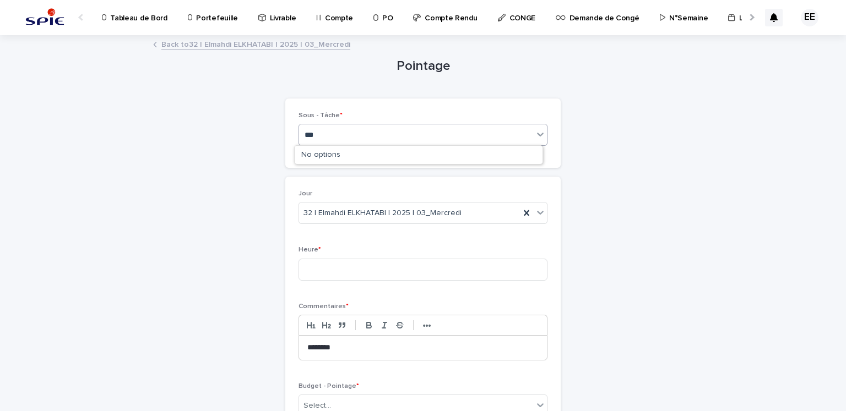
type input "****"
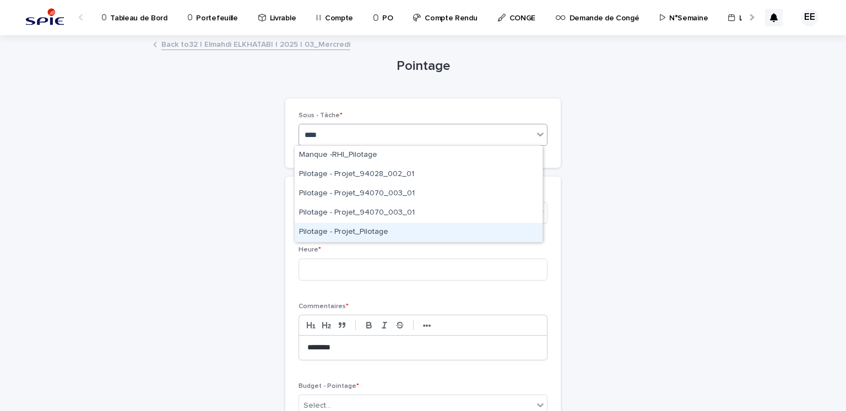
click at [372, 235] on div "Pilotage - Projet_Pilotage" at bounding box center [419, 232] width 248 height 19
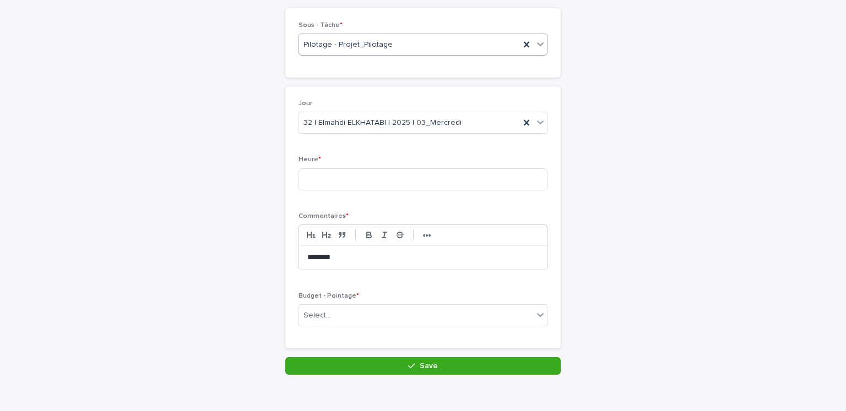
scroll to position [108, 0]
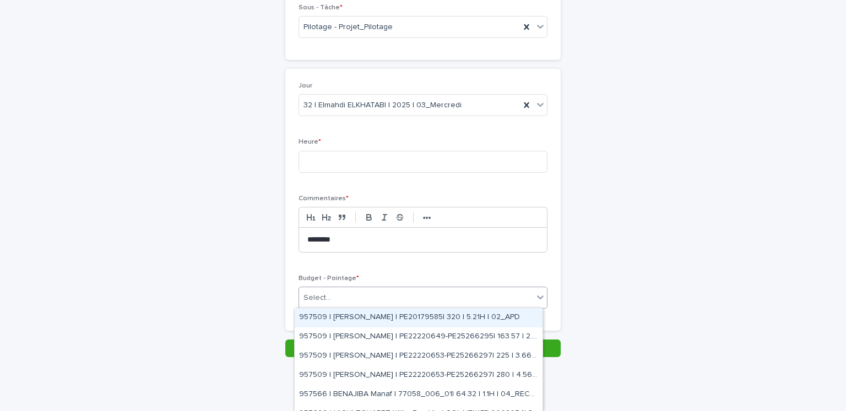
click at [394, 291] on div "Select..." at bounding box center [416, 298] width 234 height 18
type input "*******"
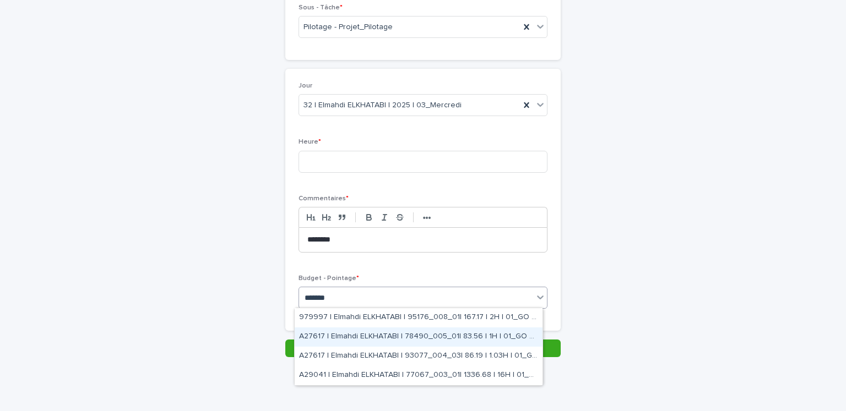
click at [415, 333] on div "A27617 | Elmahdi ELKHATABI | 78490_005_01| 83.56 | 1H | 01_GO TRAVAUX" at bounding box center [419, 337] width 248 height 19
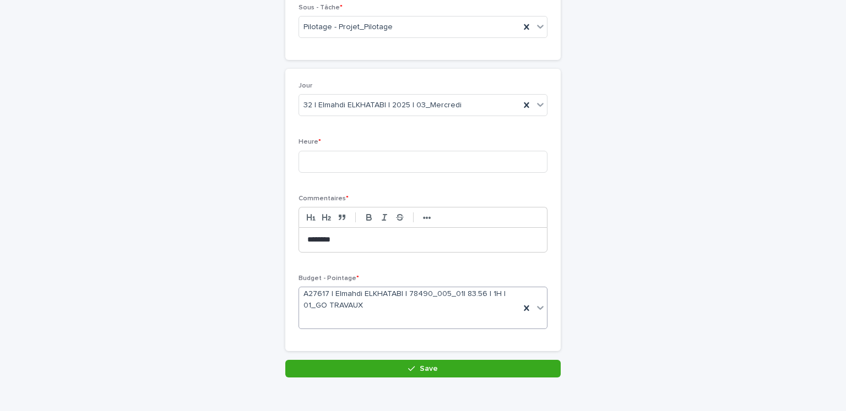
scroll to position [117, 0]
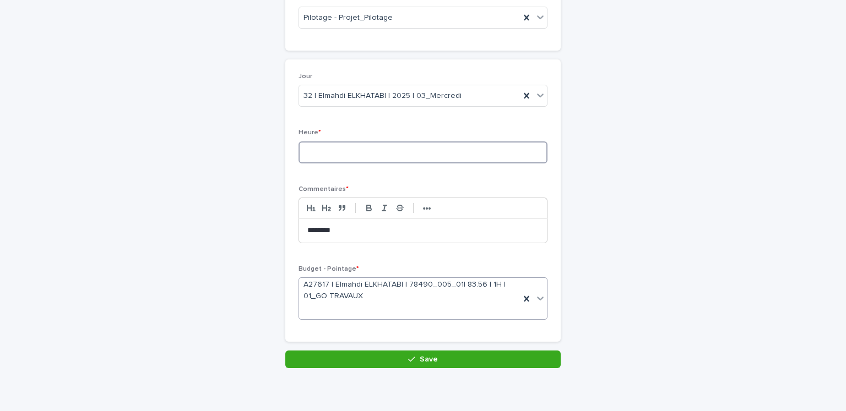
click at [333, 157] on input at bounding box center [422, 153] width 249 height 22
type input "*"
click at [359, 363] on button "Save" at bounding box center [422, 360] width 275 height 18
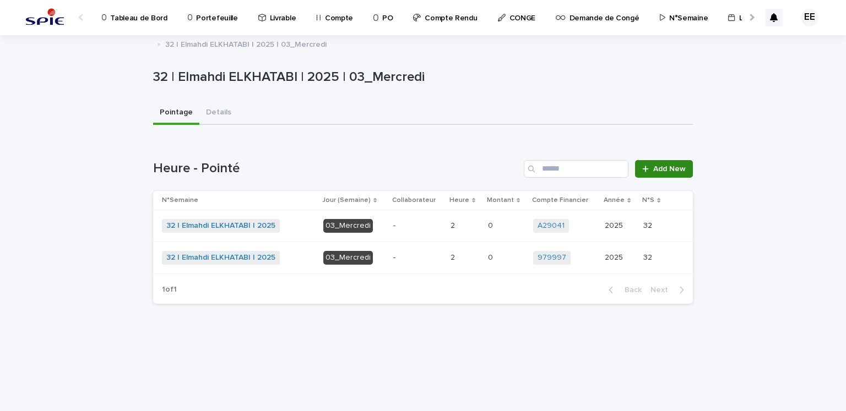
click at [672, 170] on span "Add New" at bounding box center [669, 169] width 32 height 8
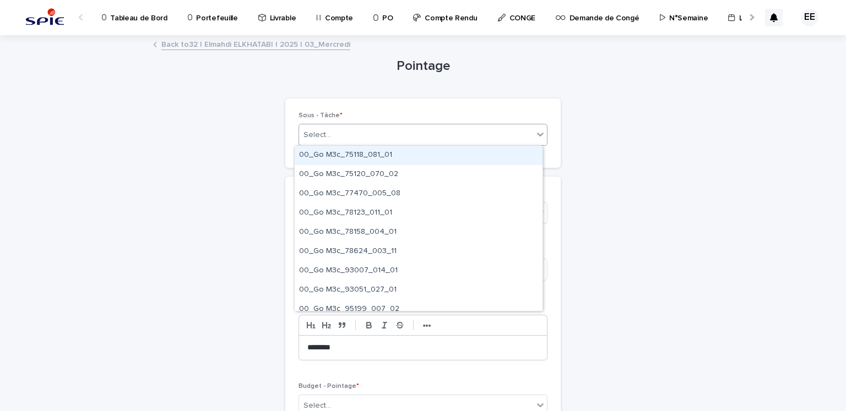
click at [360, 139] on div "Select..." at bounding box center [416, 135] width 234 height 18
type input "****"
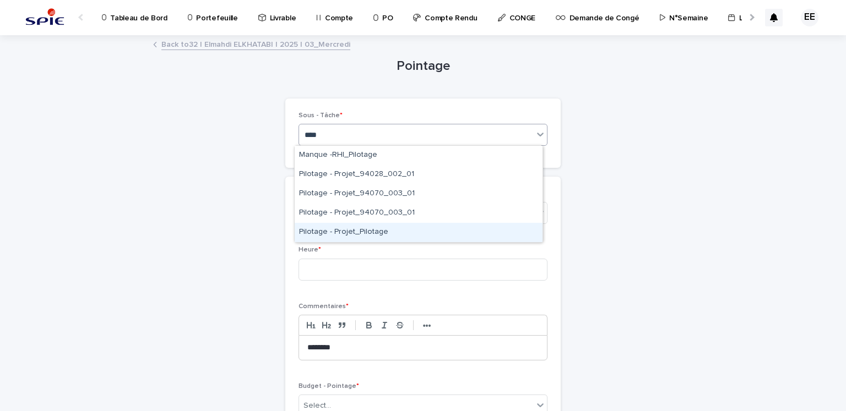
click at [360, 235] on div "Pilotage - Projet_Pilotage" at bounding box center [419, 232] width 248 height 19
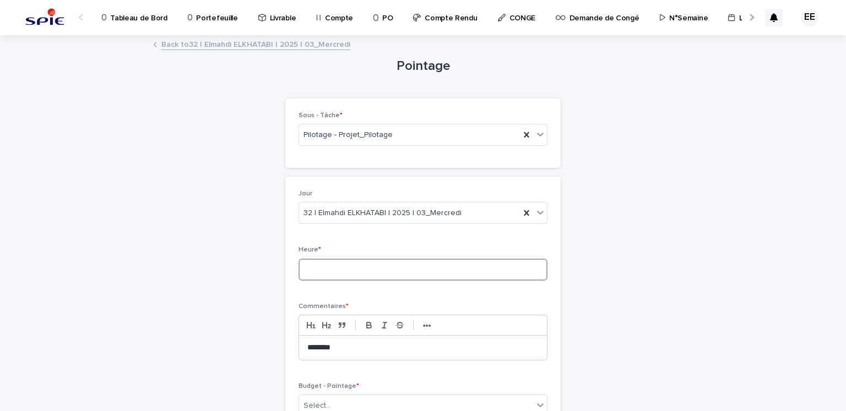
click at [354, 263] on input at bounding box center [422, 270] width 249 height 22
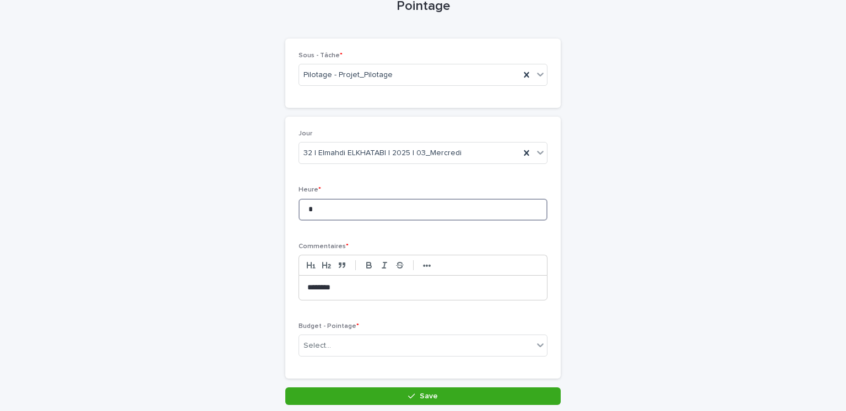
scroll to position [108, 0]
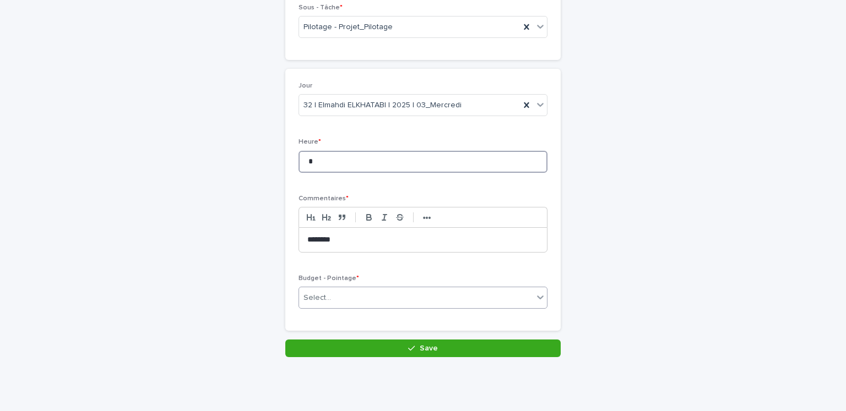
type input "*"
click at [429, 292] on div "Select..." at bounding box center [416, 298] width 234 height 18
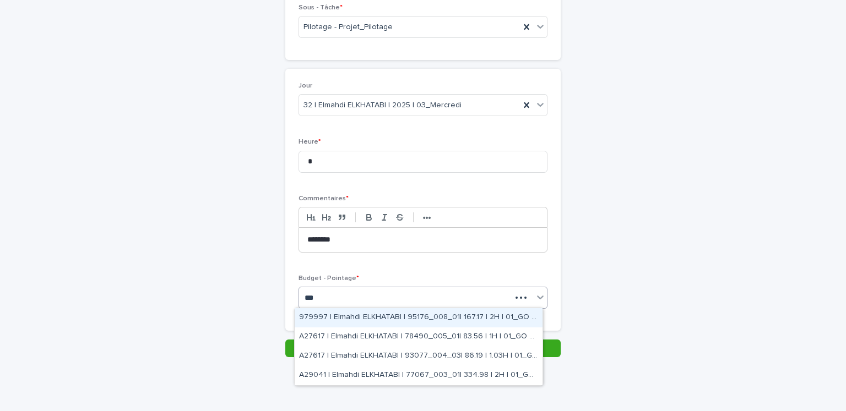
type input "****"
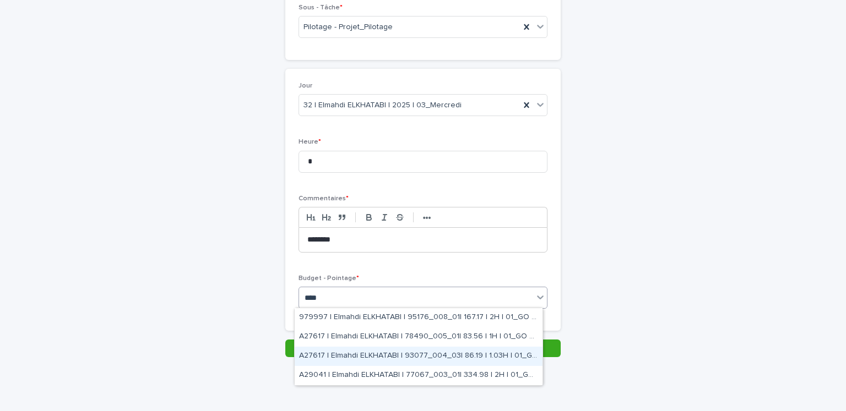
click at [438, 355] on div "A27617 | Elmahdi ELKHATABI | 93077_004_03| 86.19 | 1.03H | 01_GO TRAVAUX" at bounding box center [419, 356] width 248 height 19
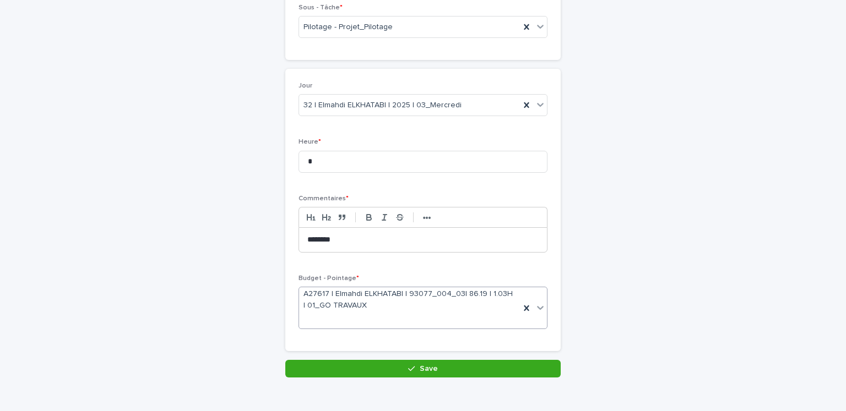
scroll to position [117, 0]
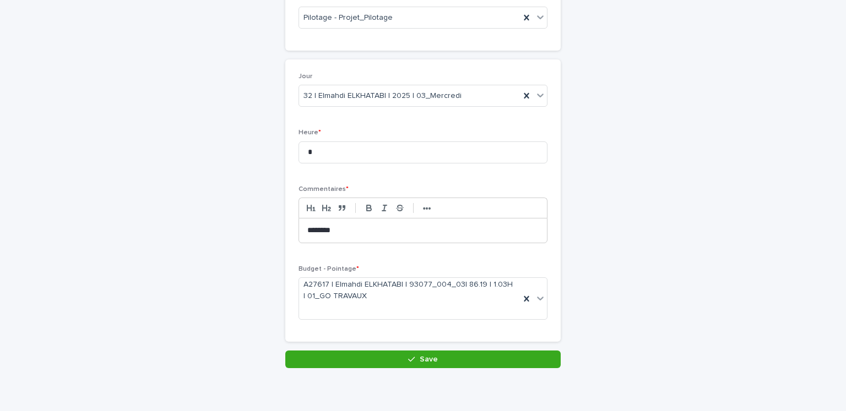
drag, startPoint x: 427, startPoint y: 364, endPoint x: 603, endPoint y: 318, distance: 181.1
click at [599, 323] on div "Pointage Loading... Saving… Loading... Saving… Loading... Saving… Loading... Sa…" at bounding box center [423, 143] width 540 height 449
drag, startPoint x: 306, startPoint y: 151, endPoint x: 289, endPoint y: 151, distance: 17.1
click at [289, 151] on div "Jour 32 | Elmahdi ELKHATABI | 2025 | 03_Mercredi Heure * * Commentaires * ••• *…" at bounding box center [422, 200] width 275 height 283
type input "*"
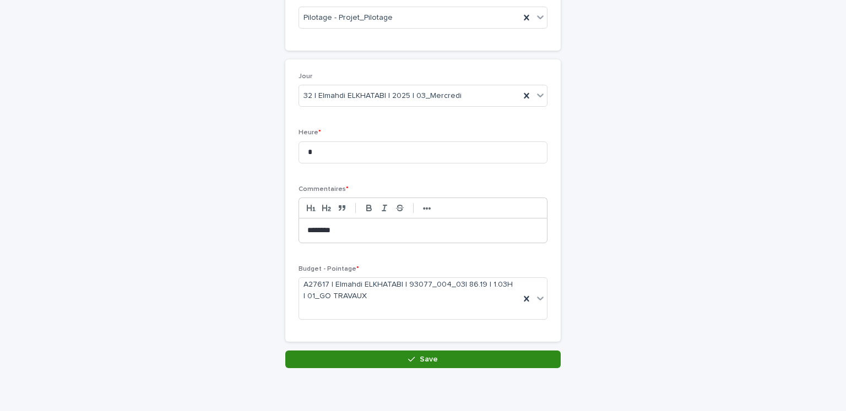
click at [399, 354] on button "Save" at bounding box center [422, 360] width 275 height 18
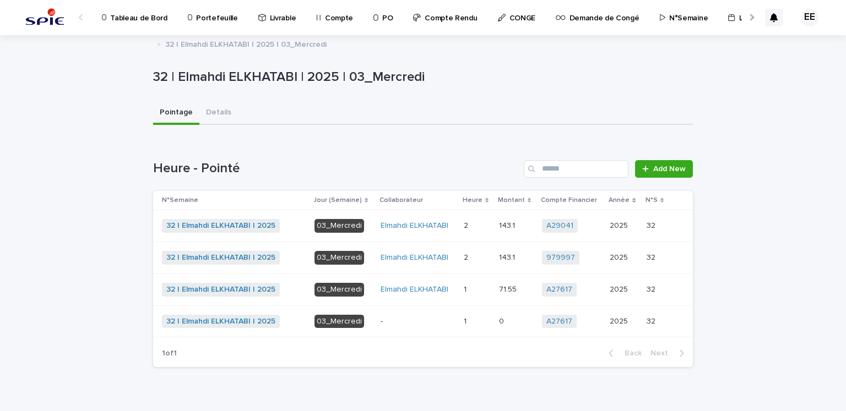
click at [747, 18] on div at bounding box center [750, 17] width 7 height 7
click at [598, 14] on p "Traitement des demandes d'achats" at bounding box center [607, 11] width 122 height 23
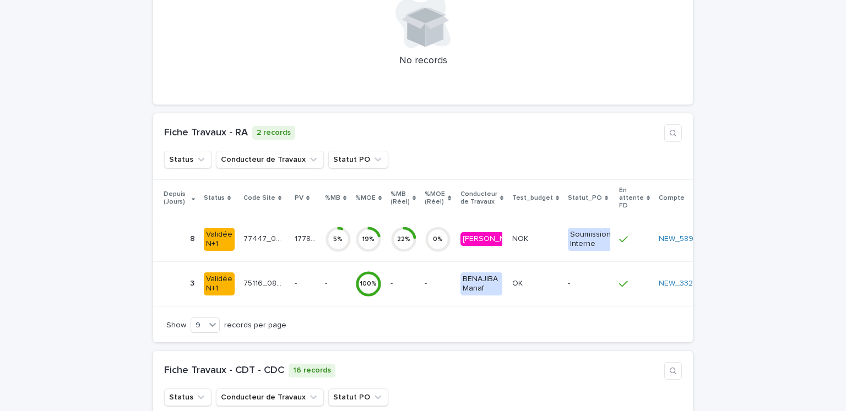
scroll to position [2330, 0]
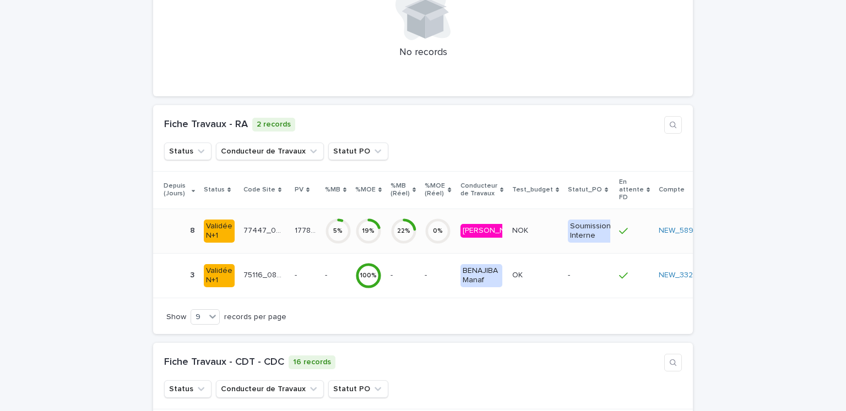
click at [290, 209] on td "17788.8 17788.8" at bounding box center [305, 231] width 30 height 45
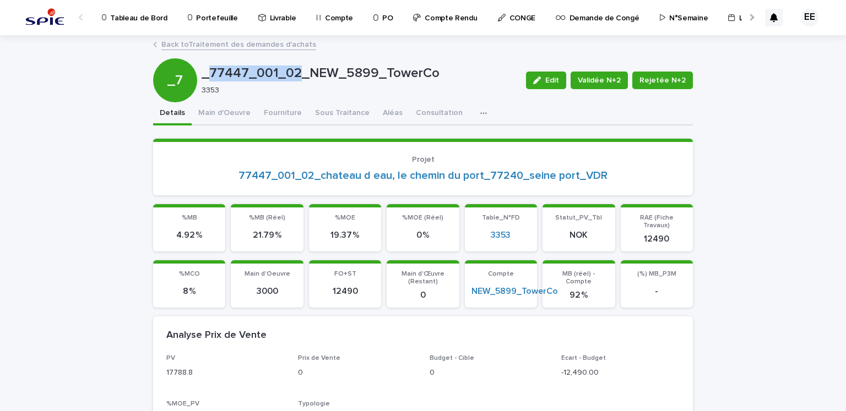
drag, startPoint x: 203, startPoint y: 71, endPoint x: 292, endPoint y: 74, distance: 88.7
click at [292, 74] on p "_77447_001_02_NEW_5899_TowerCo" at bounding box center [360, 74] width 316 height 16
copy p "77447_001_02"
click at [289, 38] on link "Back to Traitement des demandes d'achats" at bounding box center [238, 43] width 155 height 13
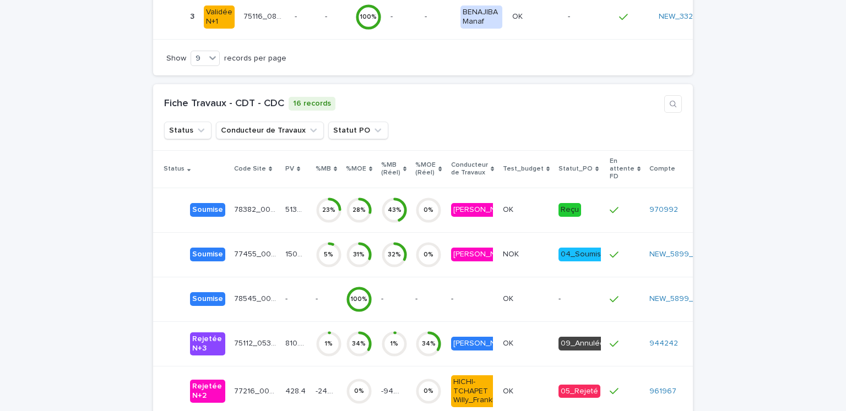
scroll to position [2621, 0]
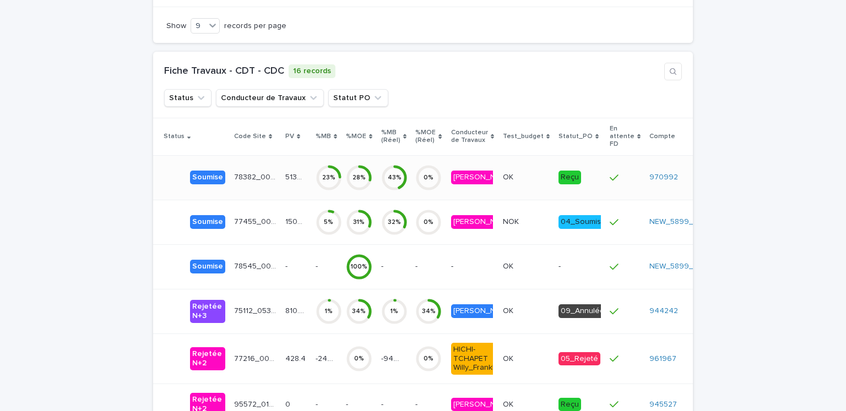
click at [274, 157] on td "78382_001_02 78382_001_02" at bounding box center [255, 177] width 51 height 45
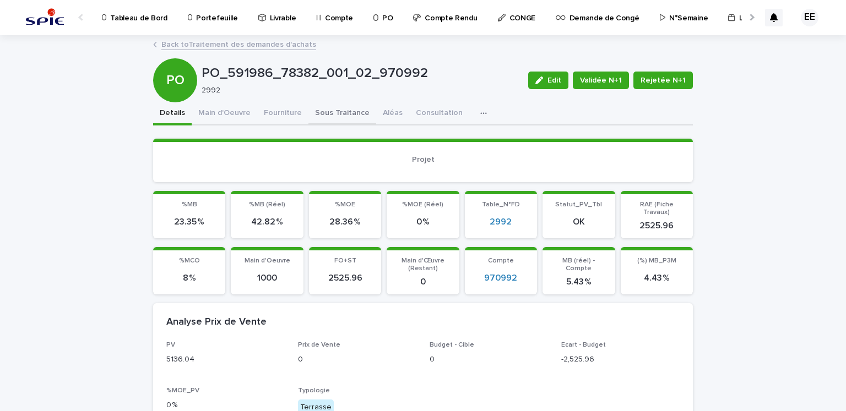
click at [326, 117] on button "Sous Traitance" at bounding box center [342, 113] width 68 height 23
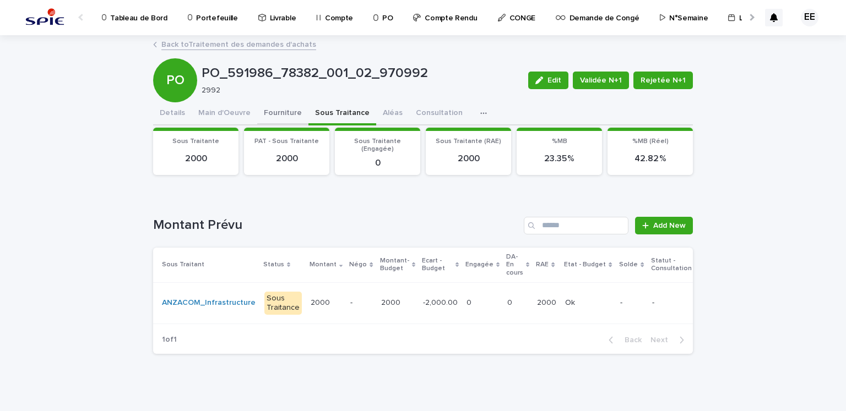
click at [285, 116] on button "Fourniture" at bounding box center [282, 113] width 51 height 23
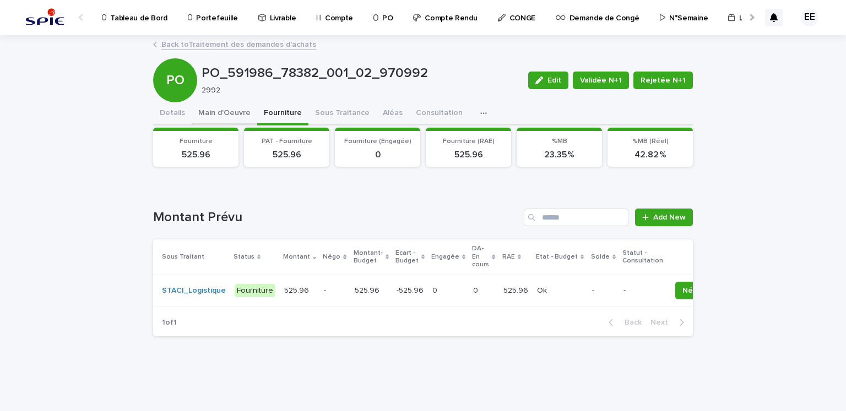
click at [230, 116] on button "Main d'Oeuvre" at bounding box center [225, 113] width 66 height 23
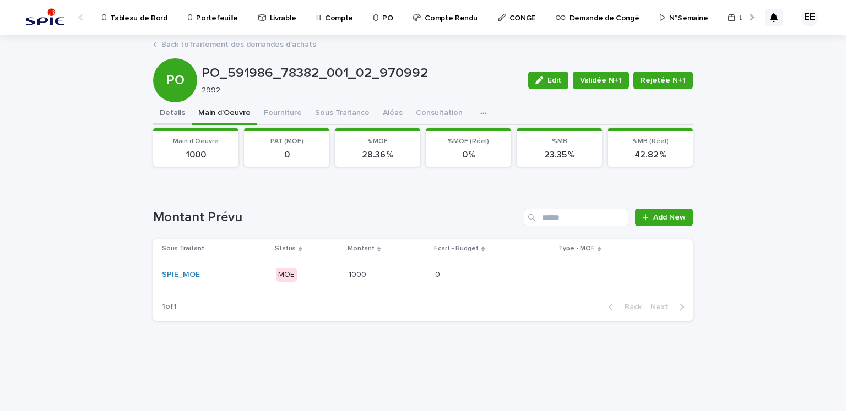
click at [186, 116] on div "Details Main d'Oeuvre Fourniture Sous Traitance Aléas Consultation Discussion" at bounding box center [423, 113] width 540 height 23
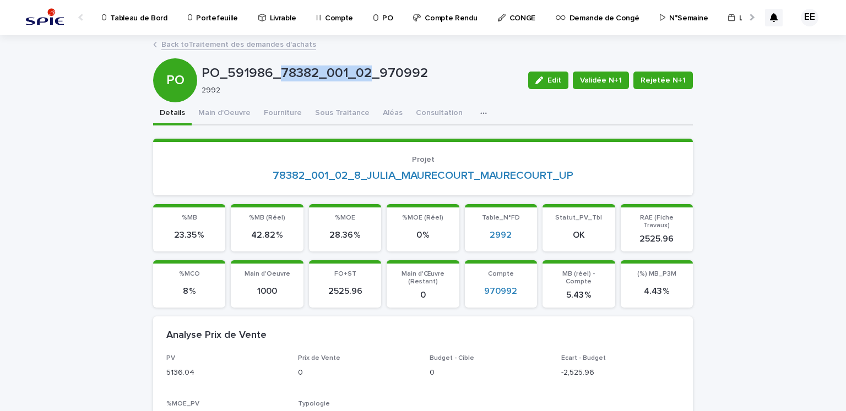
drag, startPoint x: 277, startPoint y: 72, endPoint x: 363, endPoint y: 69, distance: 86.5
click at [363, 69] on p "PO_591986_78382_001_02_970992" at bounding box center [361, 74] width 318 height 16
copy p "78382_001_02"
click at [588, 84] on span "Validée N+1" at bounding box center [601, 80] width 42 height 11
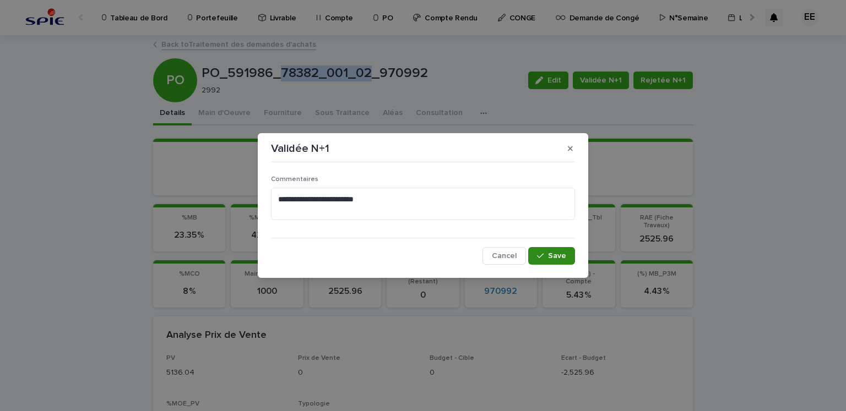
click at [541, 254] on icon "button" at bounding box center [540, 256] width 7 height 8
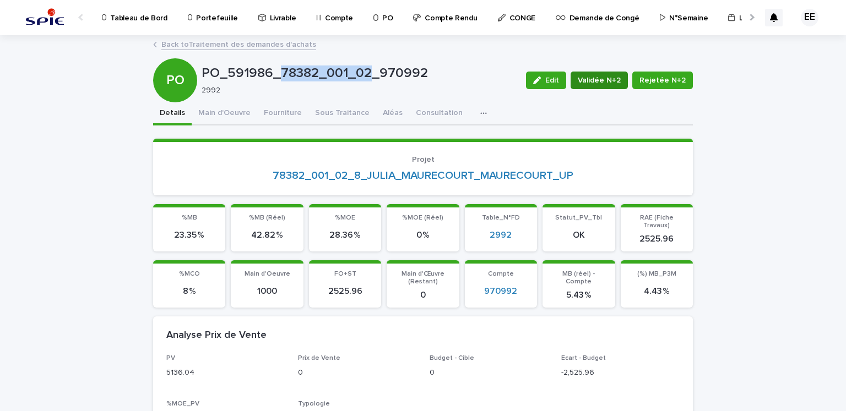
click at [597, 87] on button "Validée N+2" at bounding box center [599, 81] width 57 height 18
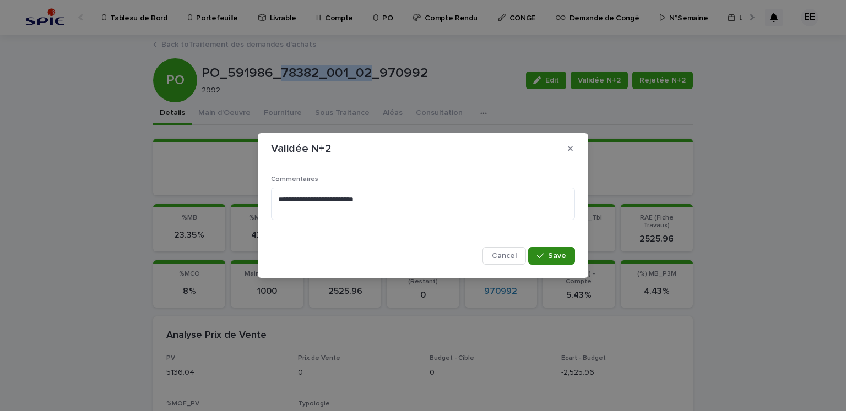
click at [557, 256] on span "Save" at bounding box center [557, 256] width 18 height 8
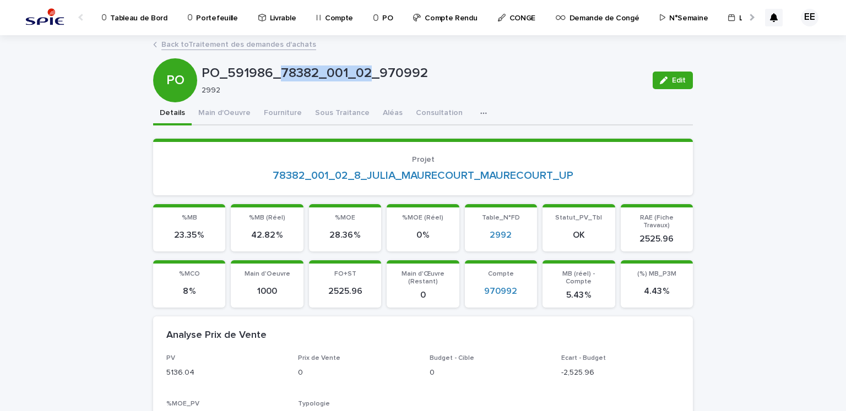
click at [296, 45] on link "Back to Traitement des demandes d'achats" at bounding box center [238, 43] width 155 height 13
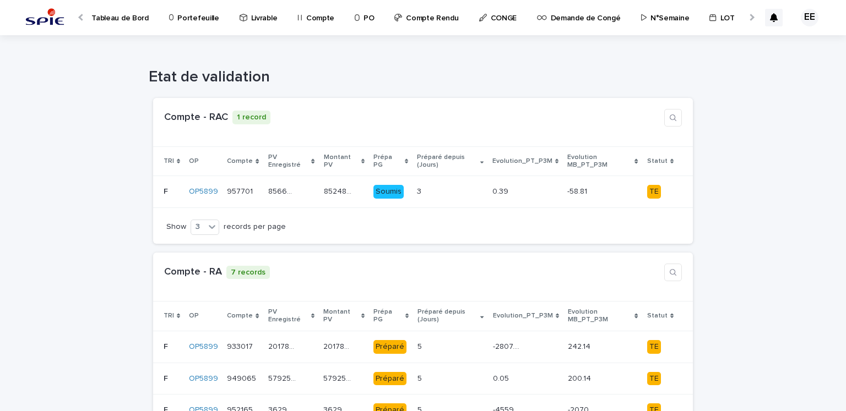
click at [644, 24] on link "N°Semaine" at bounding box center [667, 17] width 55 height 34
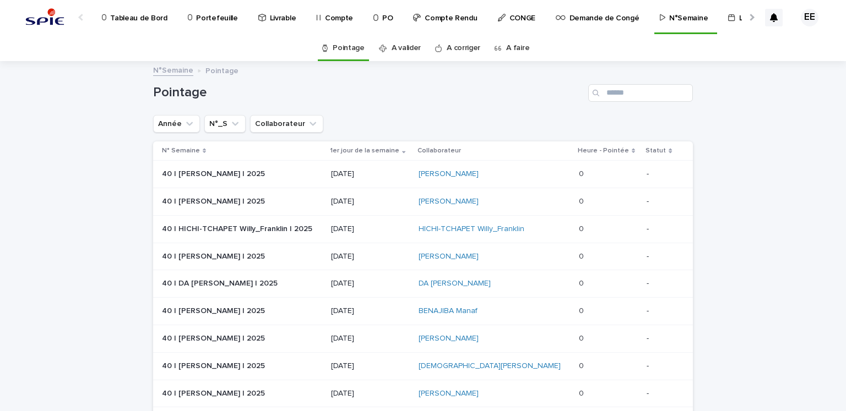
click at [506, 53] on link "A faire" at bounding box center [517, 48] width 23 height 26
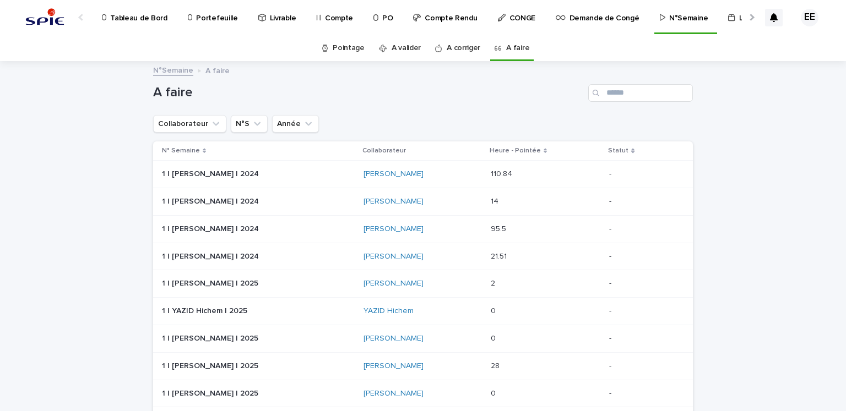
click at [599, 98] on div "Search" at bounding box center [597, 93] width 18 height 18
click at [615, 96] on input "Search" at bounding box center [640, 93] width 105 height 18
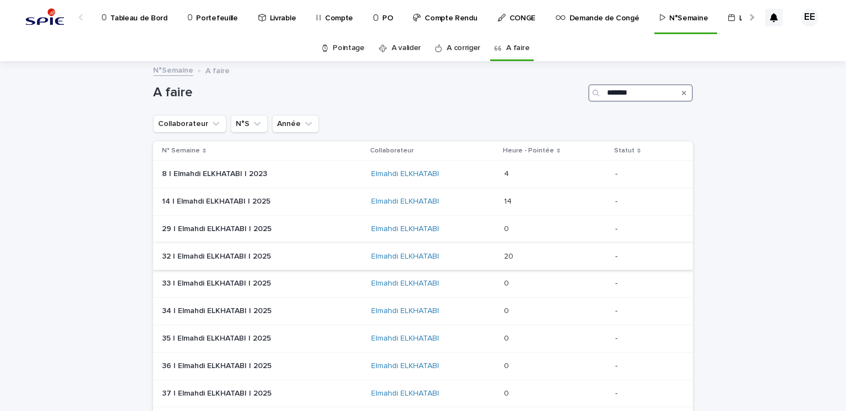
type input "*******"
click at [467, 257] on div "Elmahdi ELKHATABI" at bounding box center [433, 256] width 124 height 9
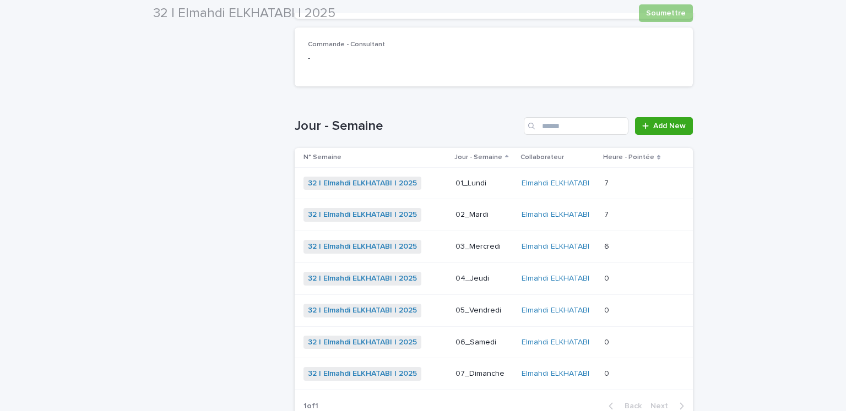
scroll to position [311, 0]
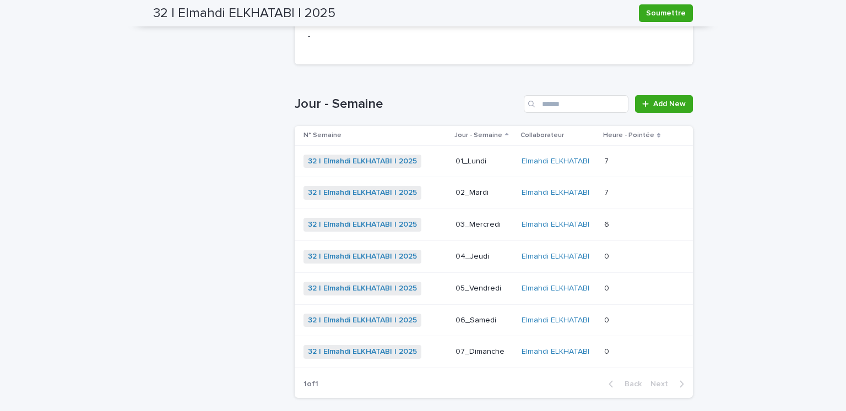
click at [489, 167] on div "01_Lundi" at bounding box center [483, 162] width 57 height 18
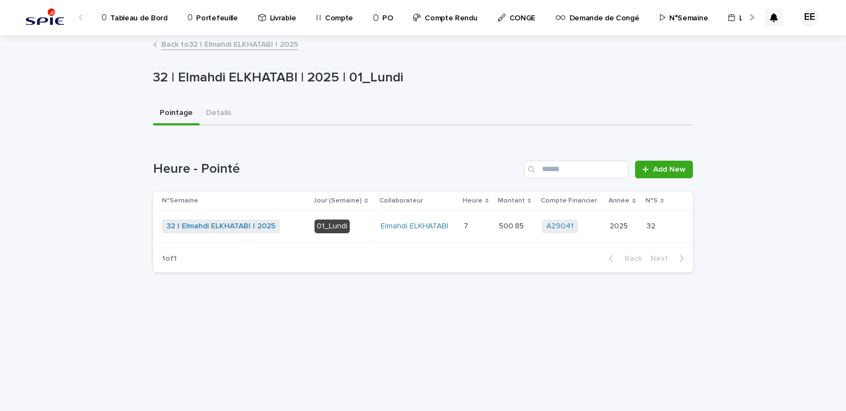
click at [551, 241] on td "A29041 + 0" at bounding box center [572, 227] width 68 height 32
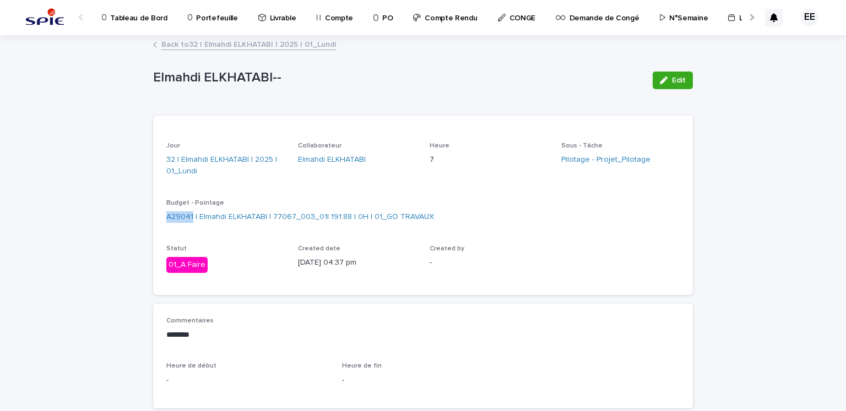
drag, startPoint x: 161, startPoint y: 232, endPoint x: 188, endPoint y: 232, distance: 27.0
click at [188, 232] on div "Jour 32 | Elmahdi ELKHATABI | 2025 | 01_Lundi Collaborateur Elmahdi ELKHATABI H…" at bounding box center [423, 218] width 540 height 153
copy link "A29041"
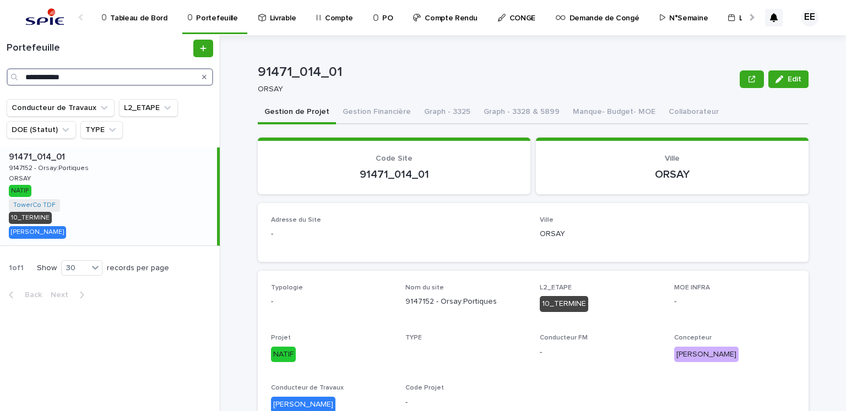
drag, startPoint x: 0, startPoint y: 73, endPoint x: 15, endPoint y: 74, distance: 14.9
click at [12, 73] on div "**********" at bounding box center [110, 77] width 207 height 18
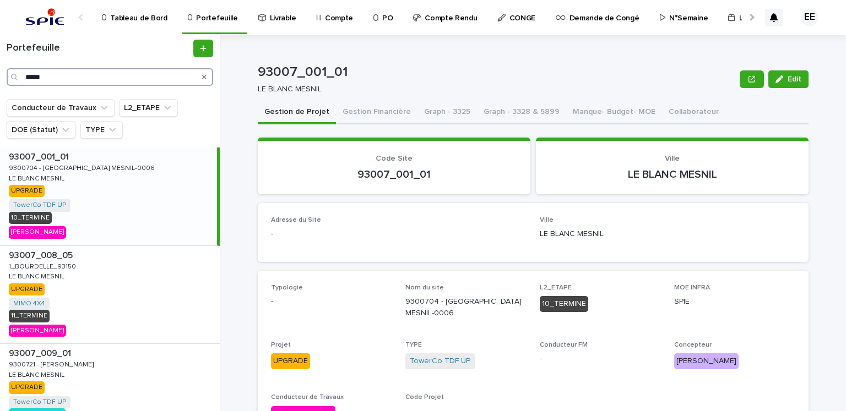
click at [43, 78] on input "*****" at bounding box center [110, 77] width 207 height 18
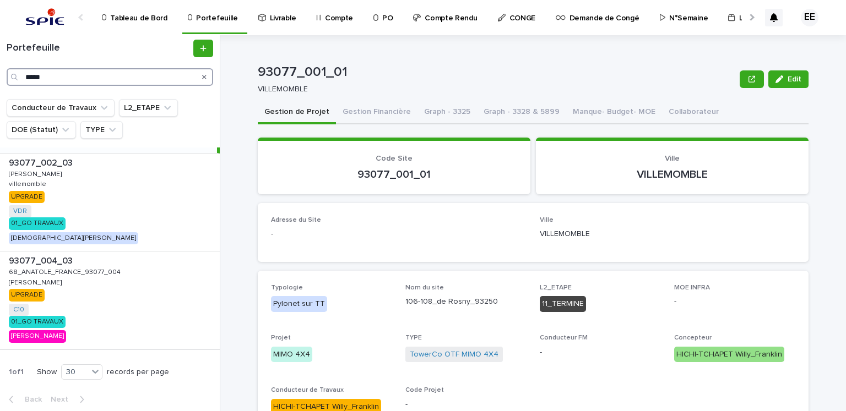
scroll to position [94, 0]
drag, startPoint x: 121, startPoint y: 73, endPoint x: 0, endPoint y: 81, distance: 121.4
click at [0, 81] on div "Portefeuille *****" at bounding box center [110, 63] width 220 height 46
paste input "*******"
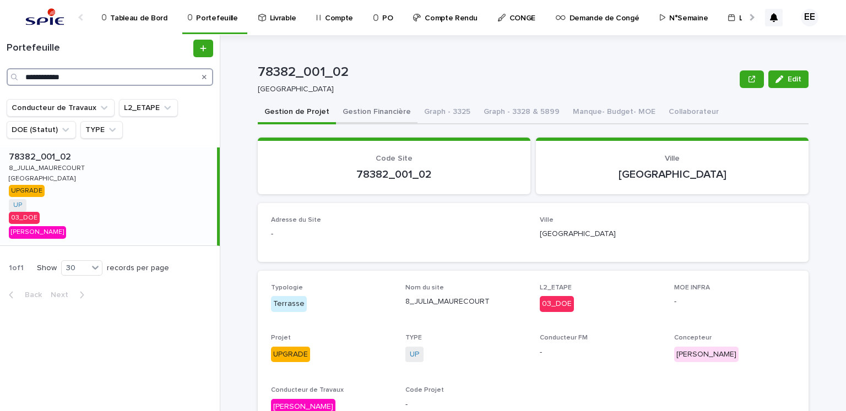
type input "**********"
click at [365, 114] on button "Gestion Financière" at bounding box center [377, 112] width 82 height 23
